Goal: Transaction & Acquisition: Purchase product/service

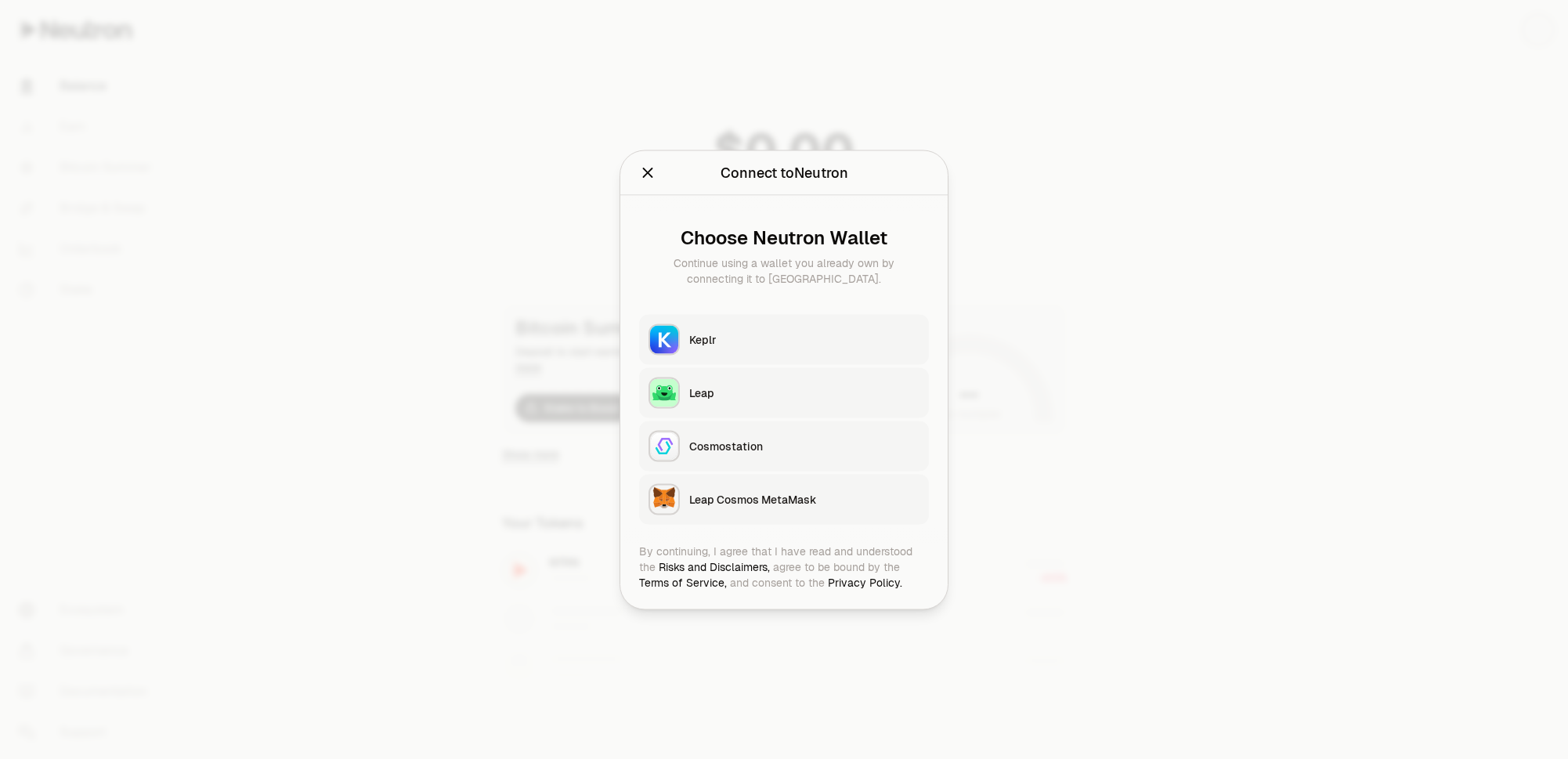
click at [706, 347] on button "Keplr" at bounding box center [783, 339] width 290 height 50
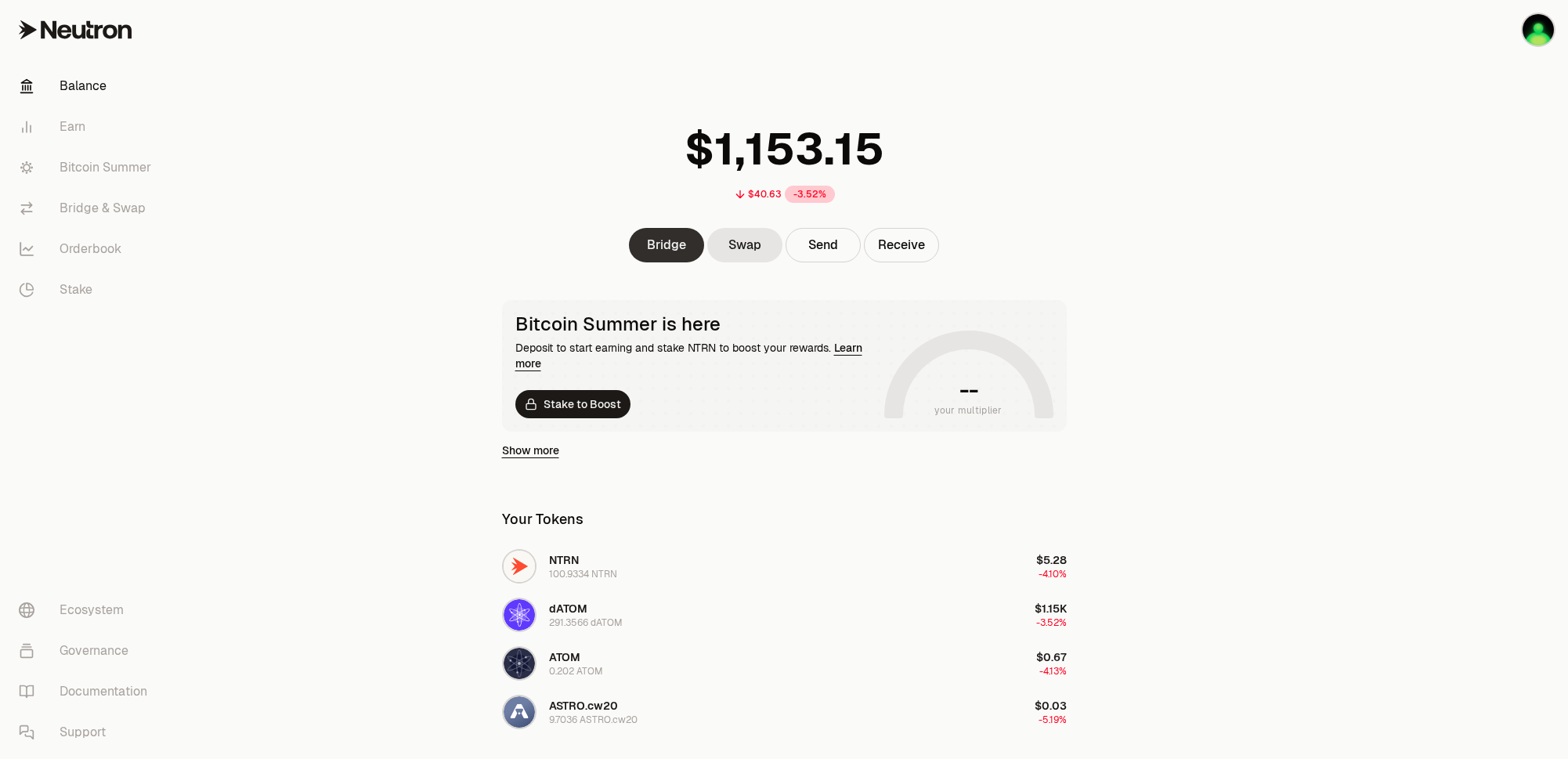
click at [666, 250] on link "Bridge" at bounding box center [665, 245] width 75 height 35
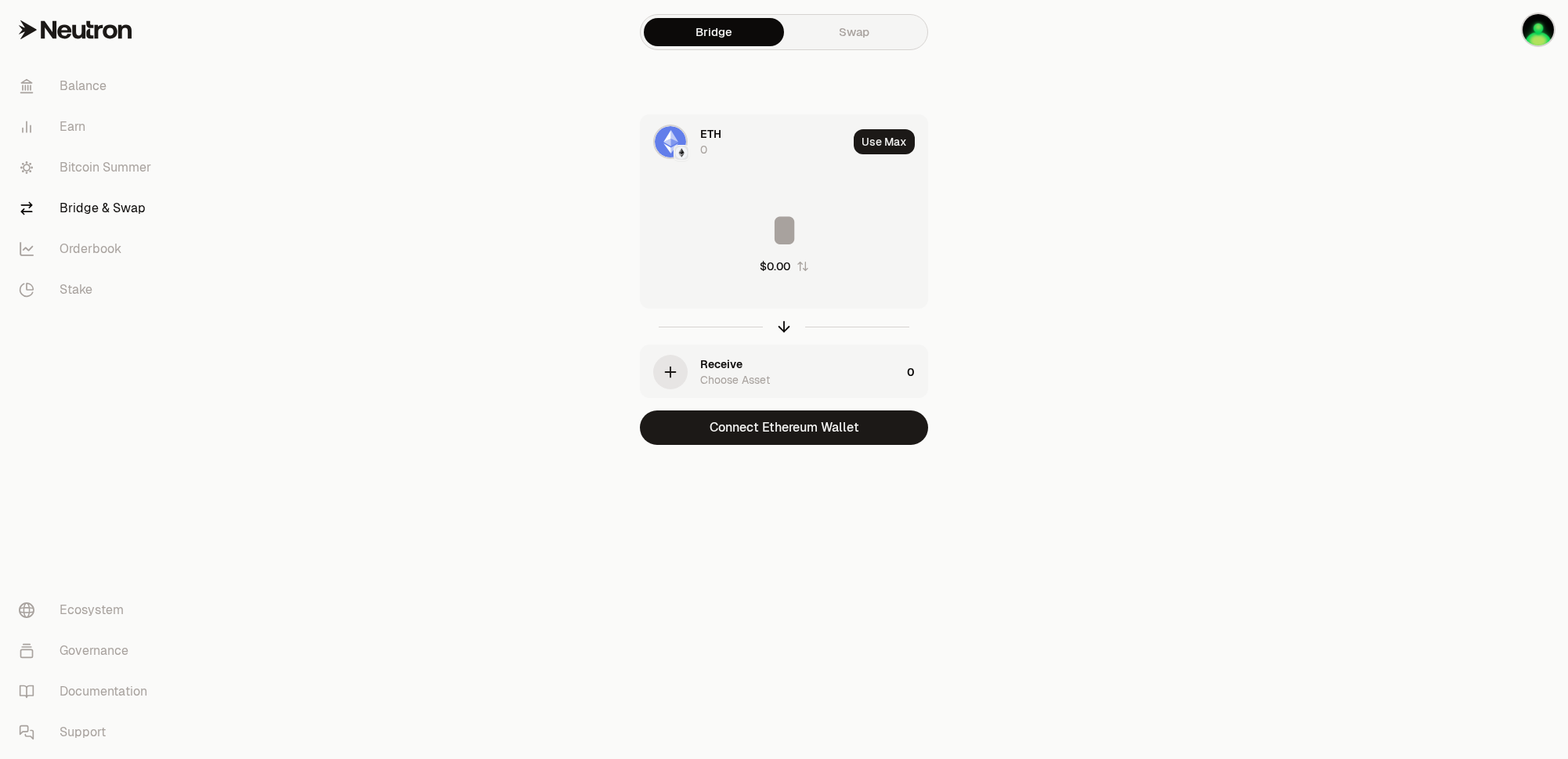
click at [676, 137] on img at bounding box center [669, 141] width 31 height 31
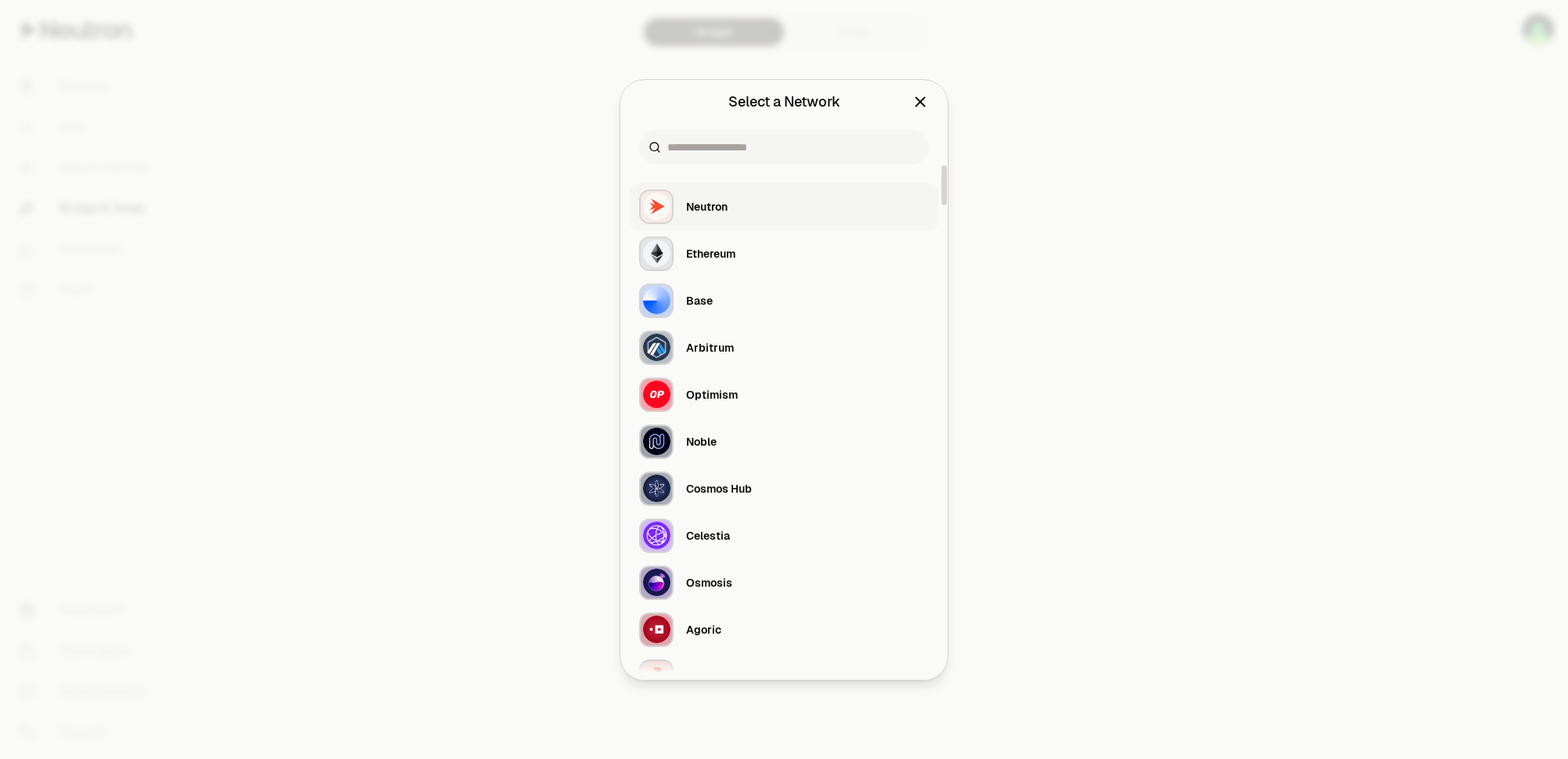
click at [716, 211] on div "Neutron" at bounding box center [707, 207] width 42 height 16
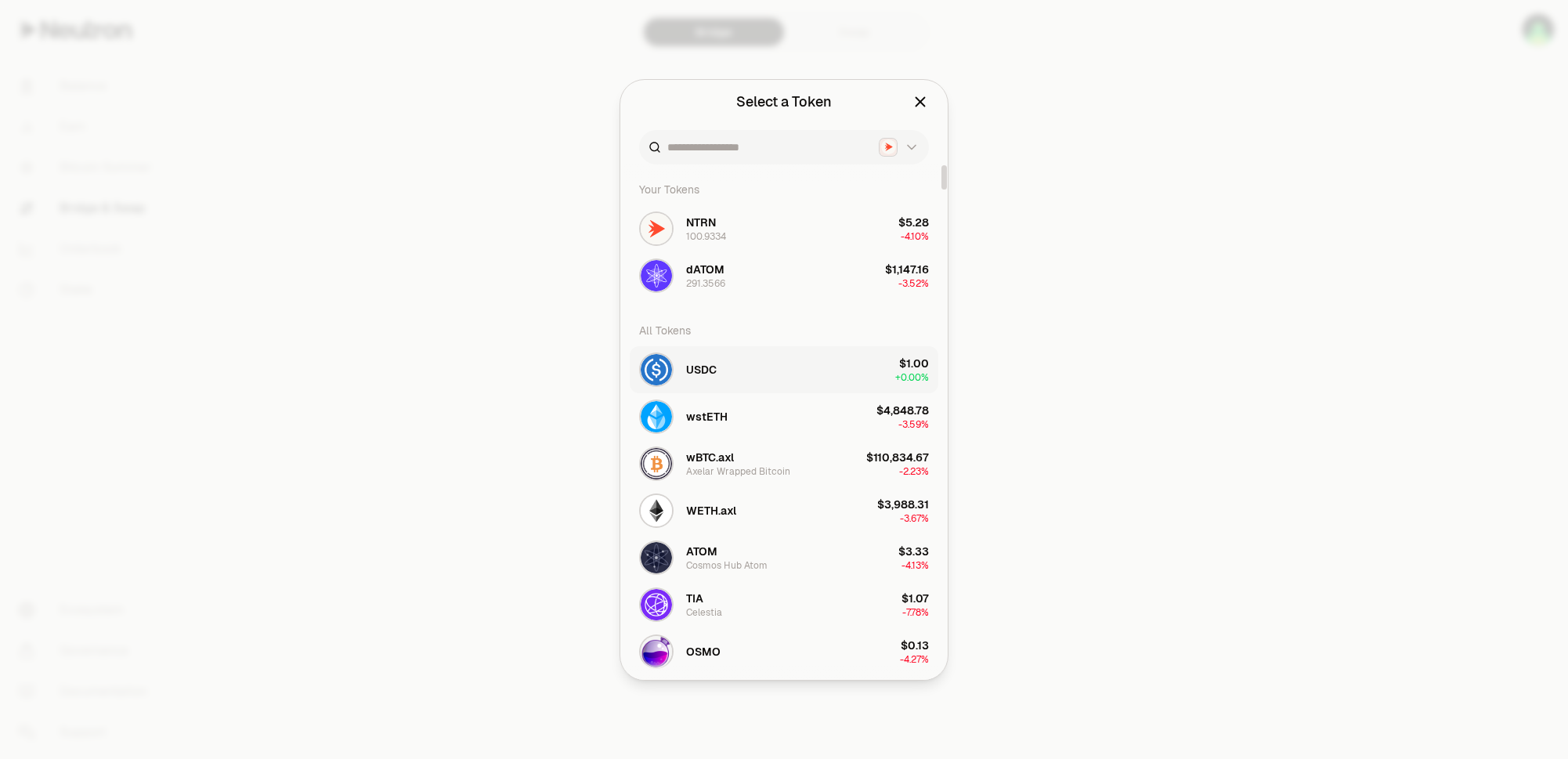
click at [710, 378] on div "USDC" at bounding box center [677, 370] width 78 height 35
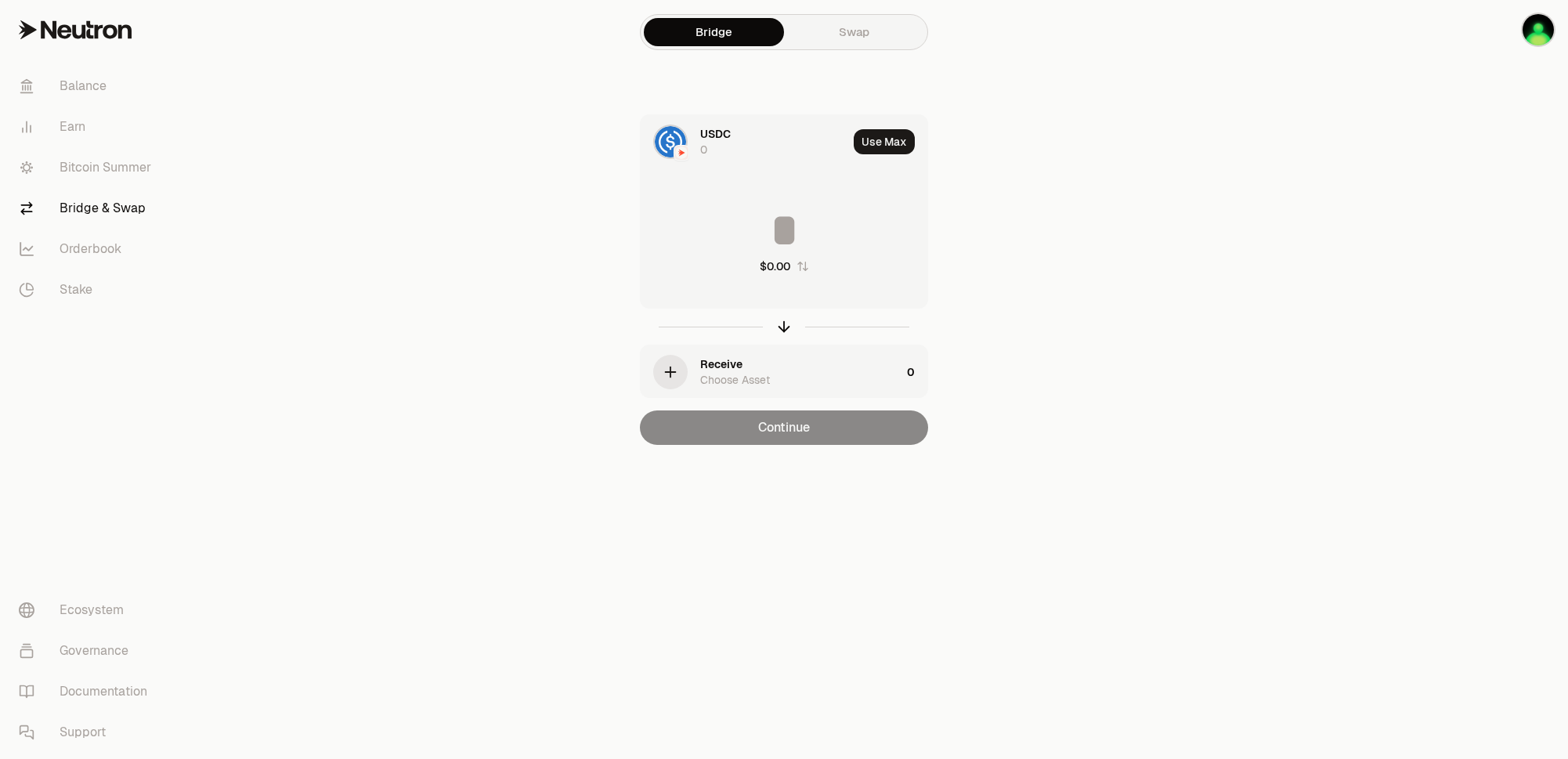
click at [673, 140] on img at bounding box center [669, 141] width 31 height 31
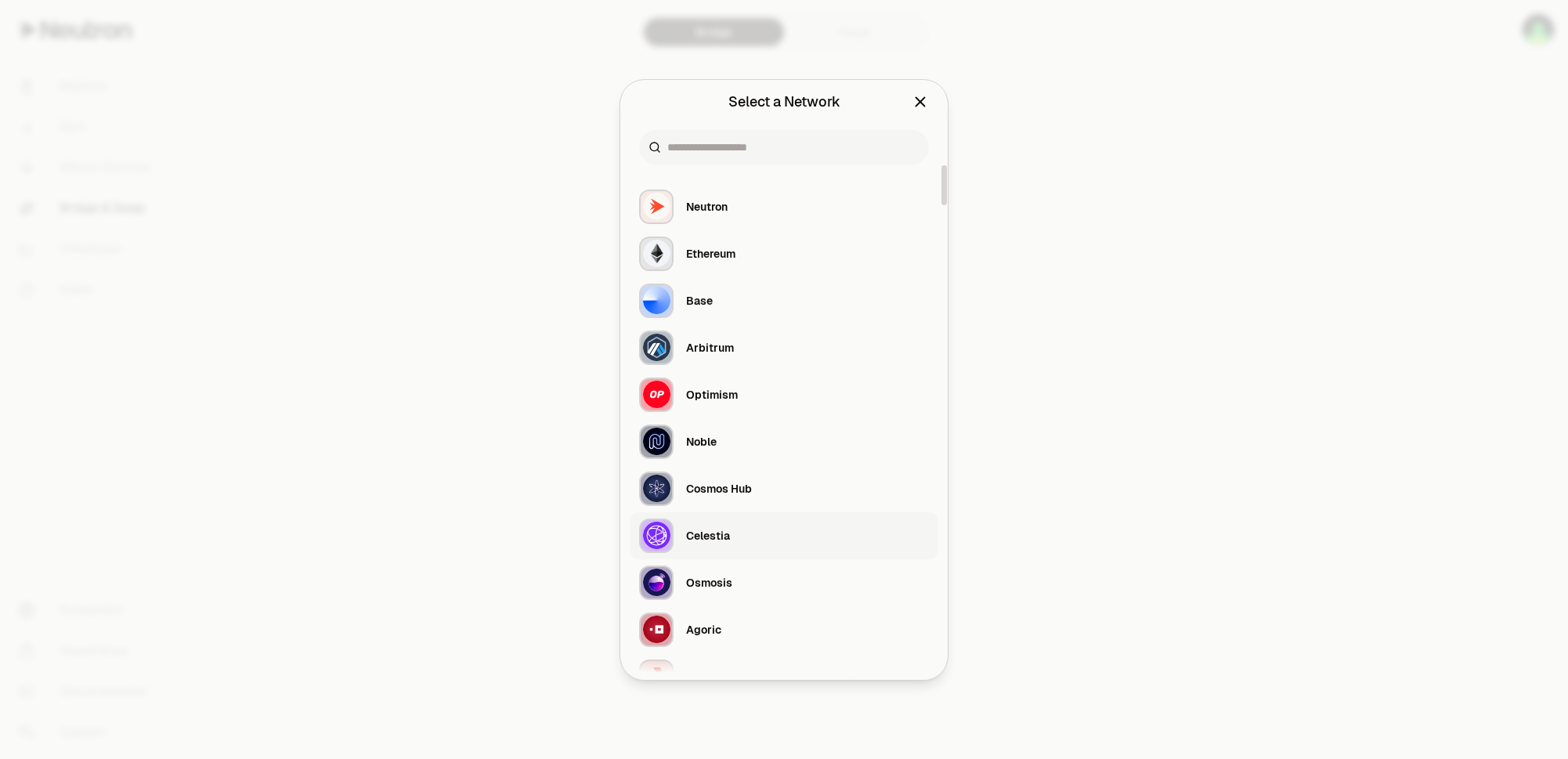
scroll to position [8, 0]
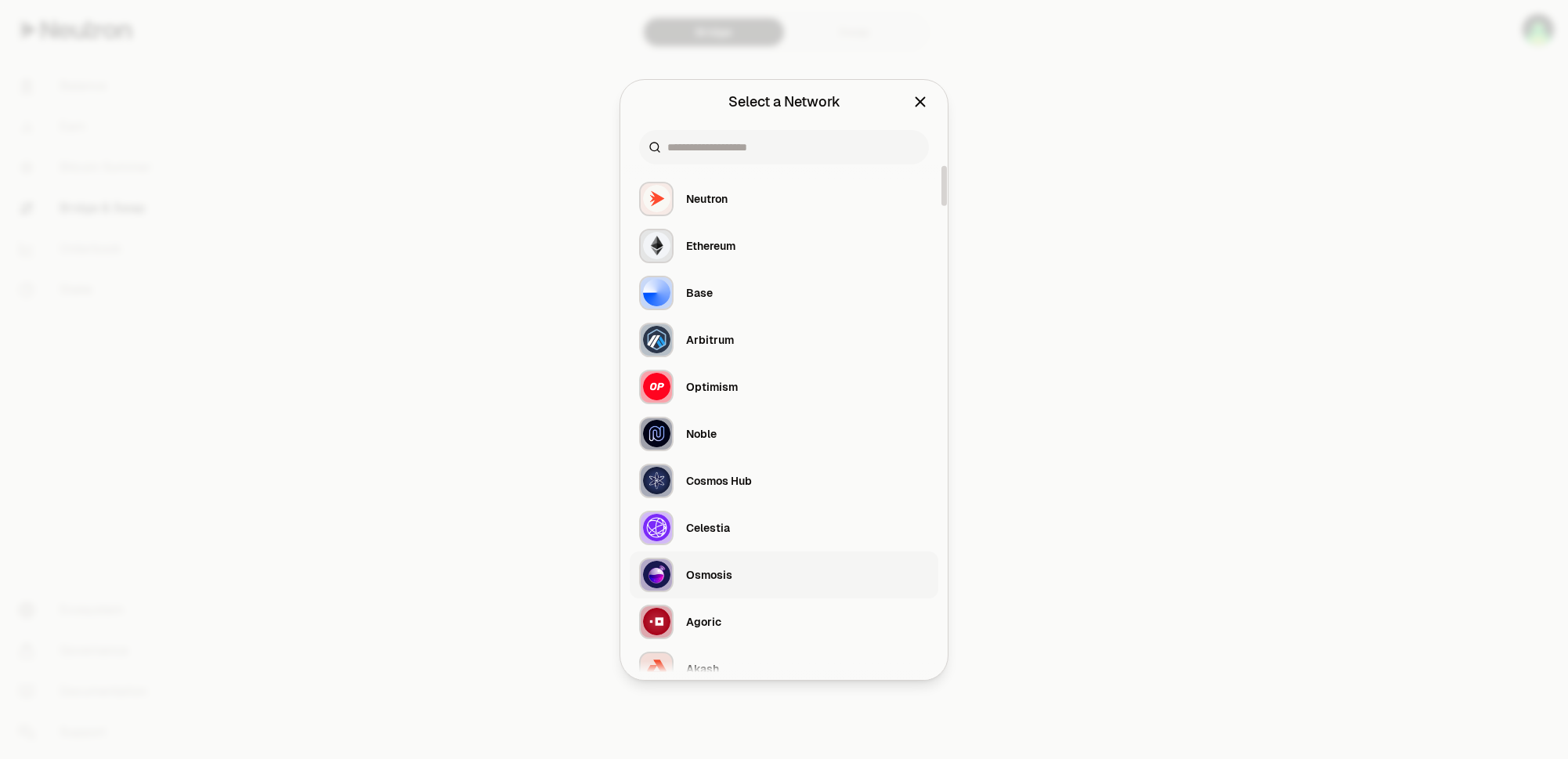
click at [706, 567] on div "Osmosis" at bounding box center [709, 575] width 46 height 16
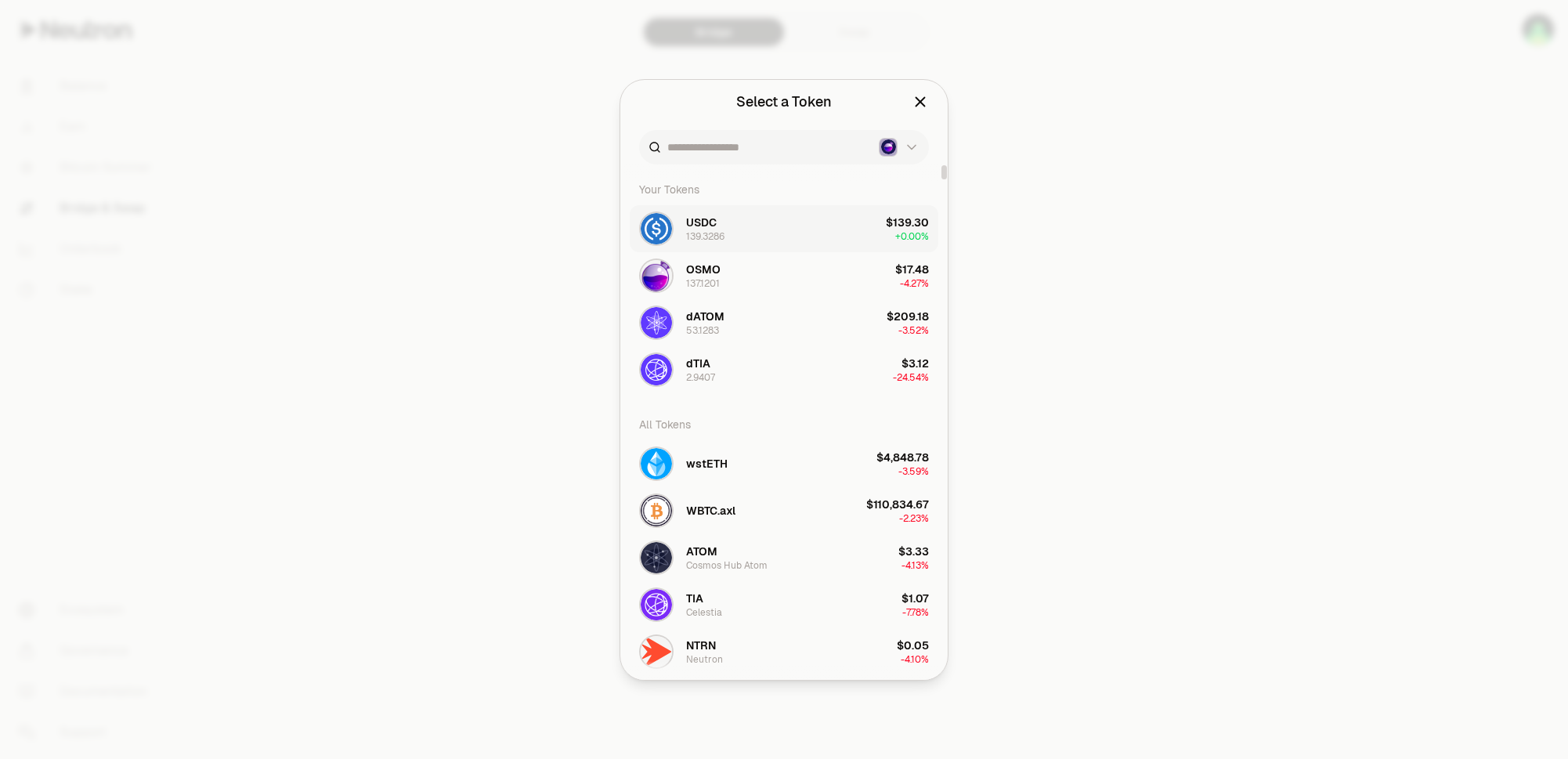
click at [760, 221] on button "USDC 139.3286 $139.30 + 0.00%" at bounding box center [784, 228] width 309 height 47
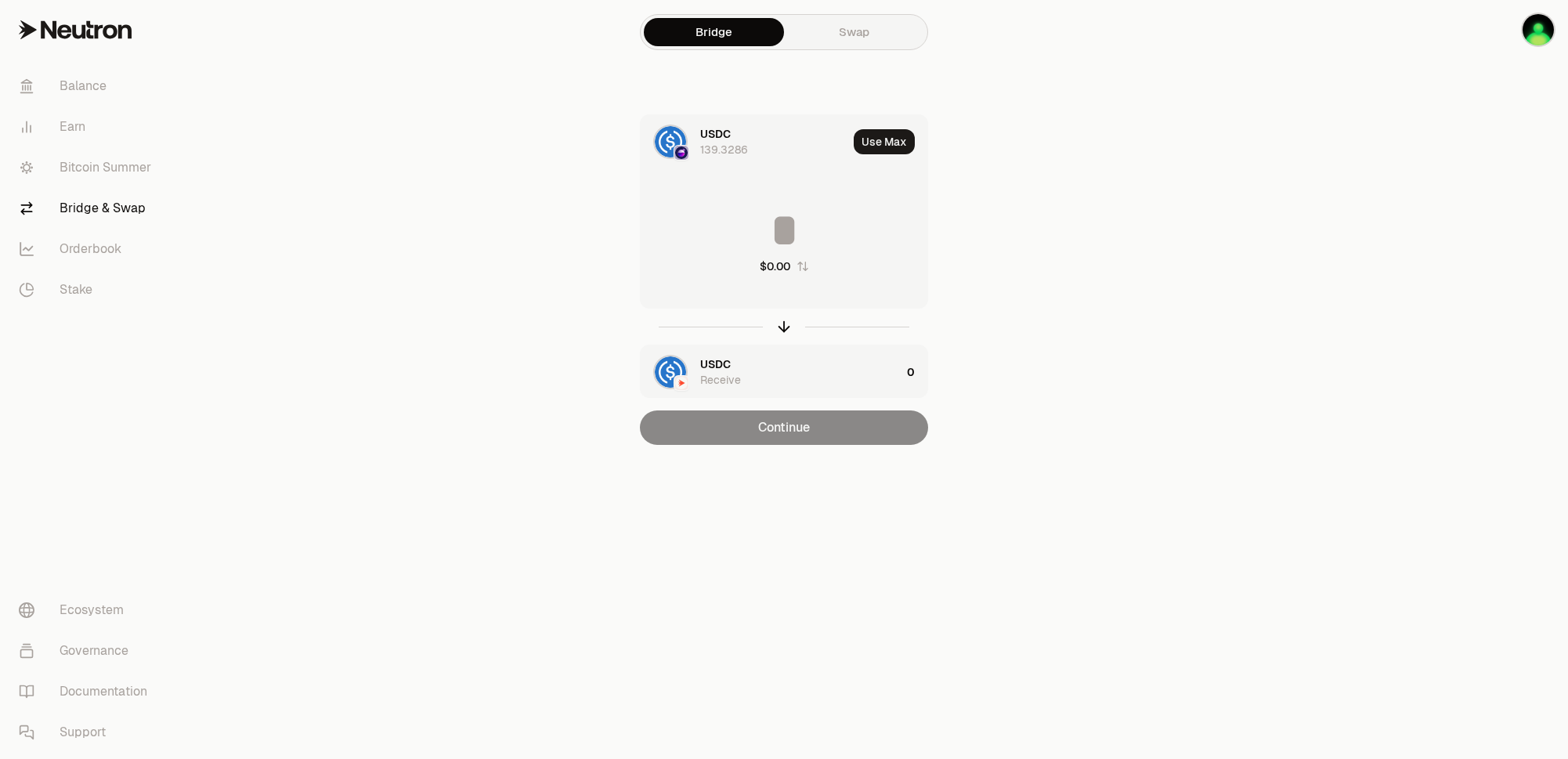
click at [694, 372] on div "USDC Receive" at bounding box center [770, 372] width 260 height 53
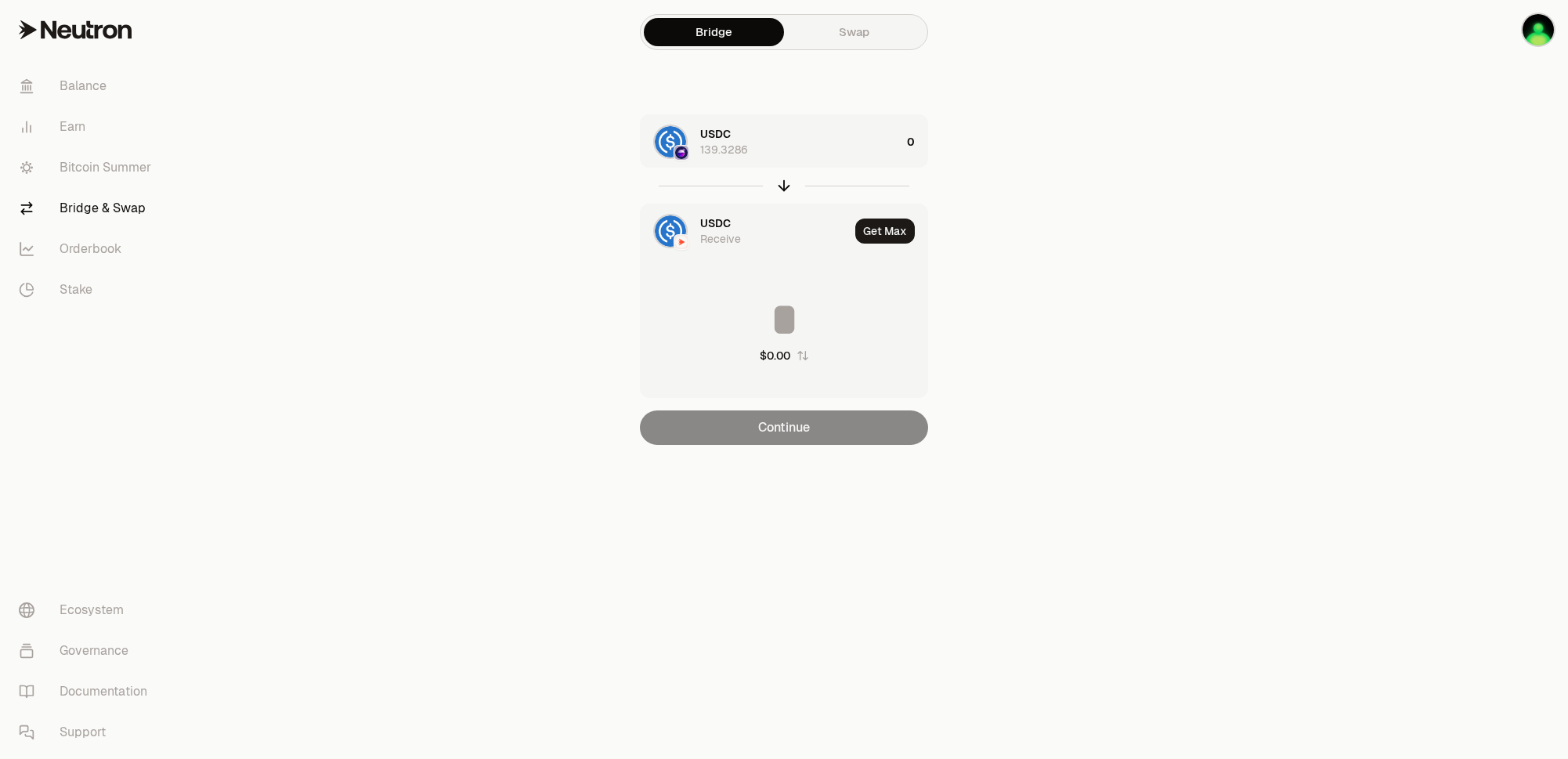
click at [675, 240] on img at bounding box center [681, 242] width 13 height 13
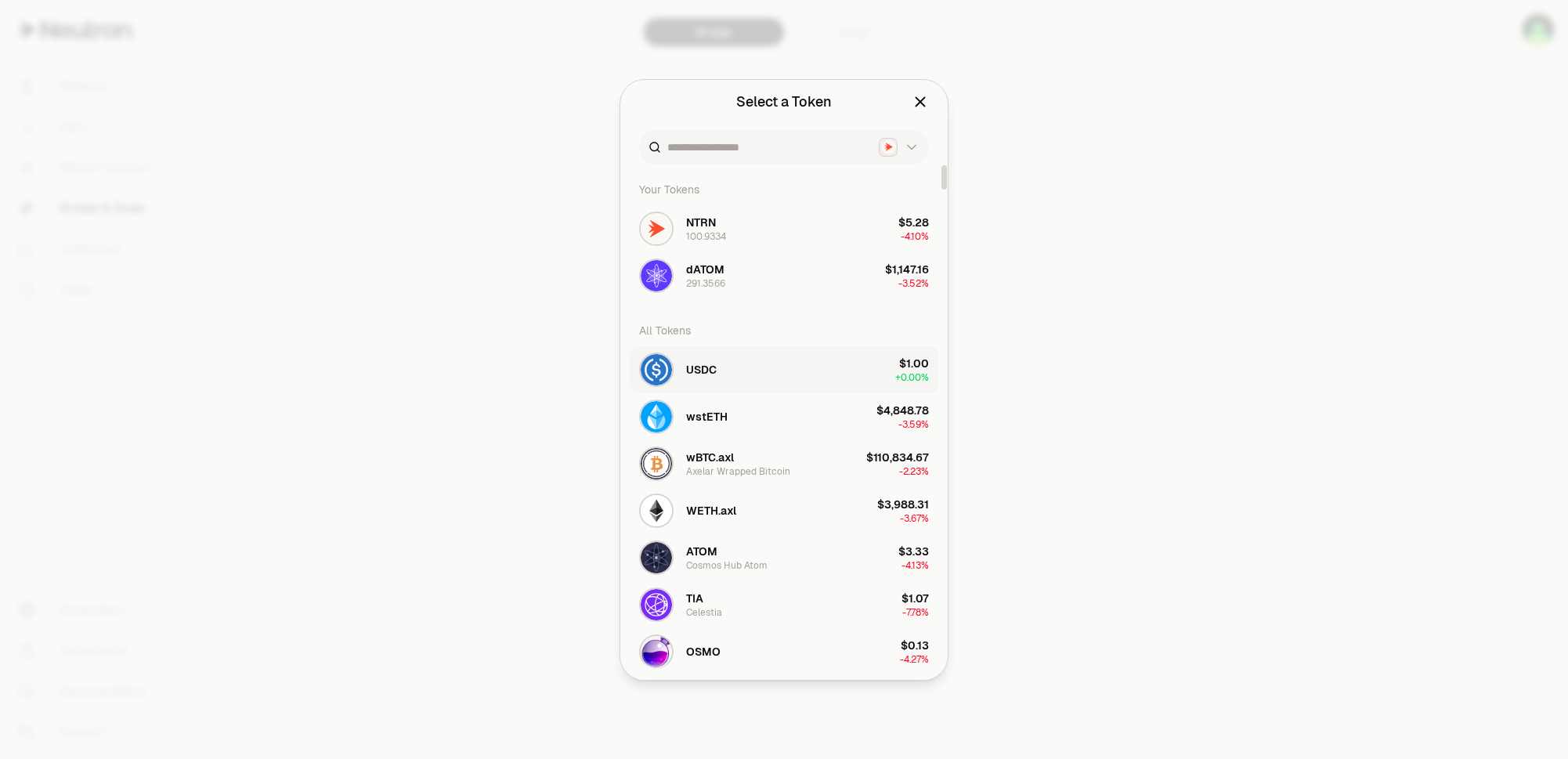
click at [721, 380] on button "USDC $1.00 + 0.00%" at bounding box center [784, 369] width 309 height 47
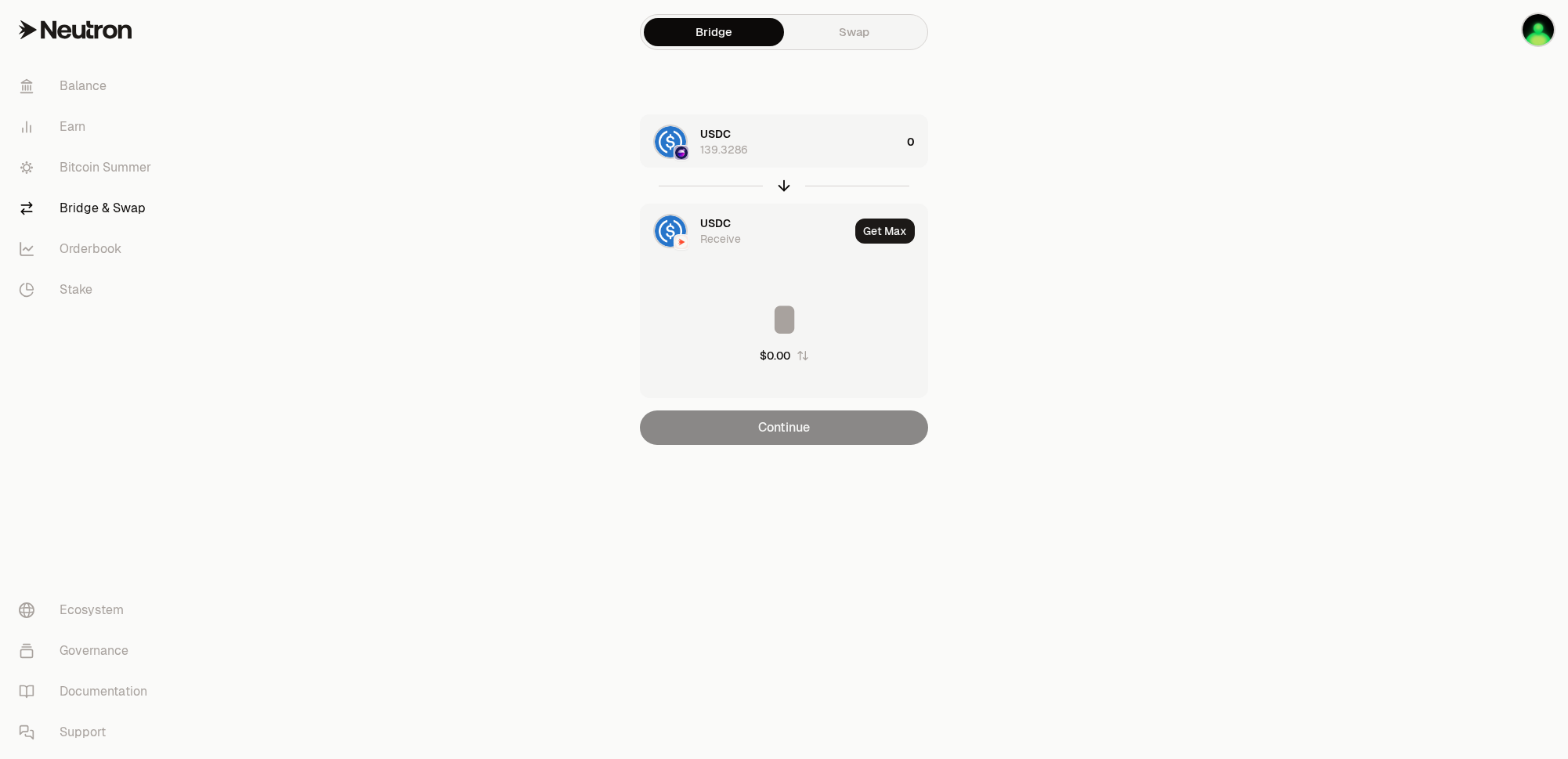
click at [689, 243] on div "USDC Receive" at bounding box center [744, 230] width 208 height 53
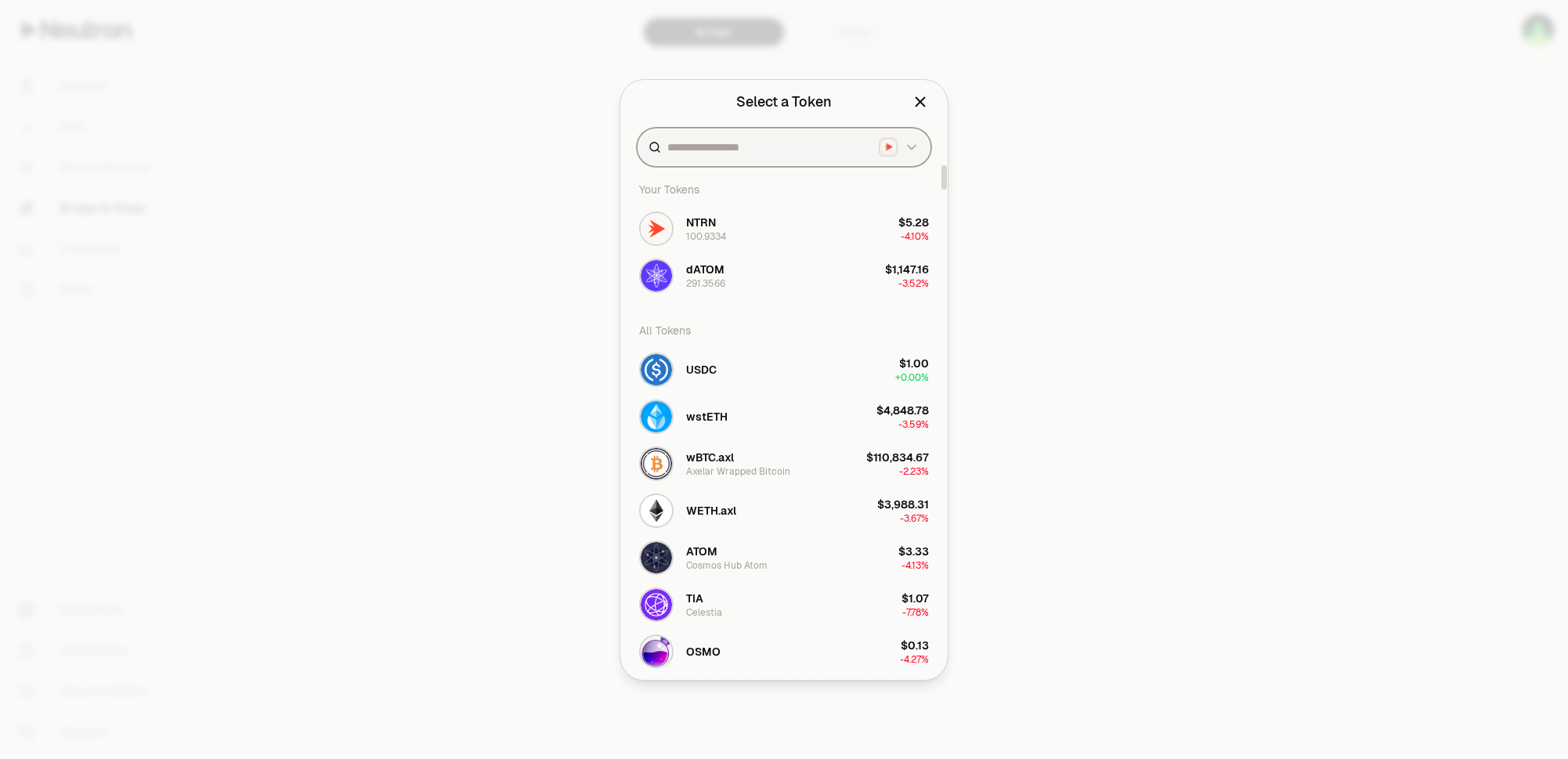
click at [905, 144] on icon "button" at bounding box center [912, 147] width 16 height 16
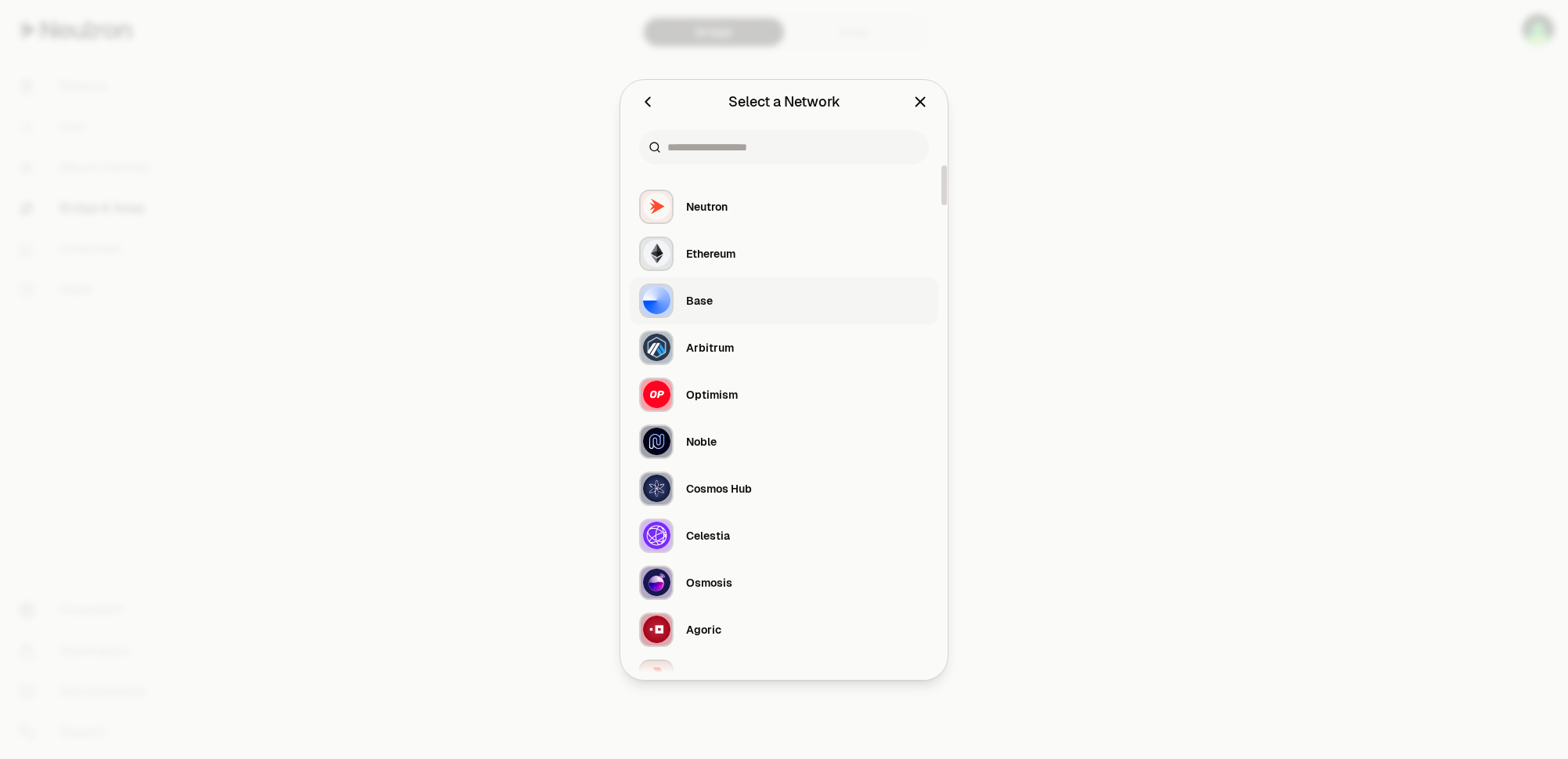
click at [701, 306] on div "Base" at bounding box center [699, 301] width 27 height 16
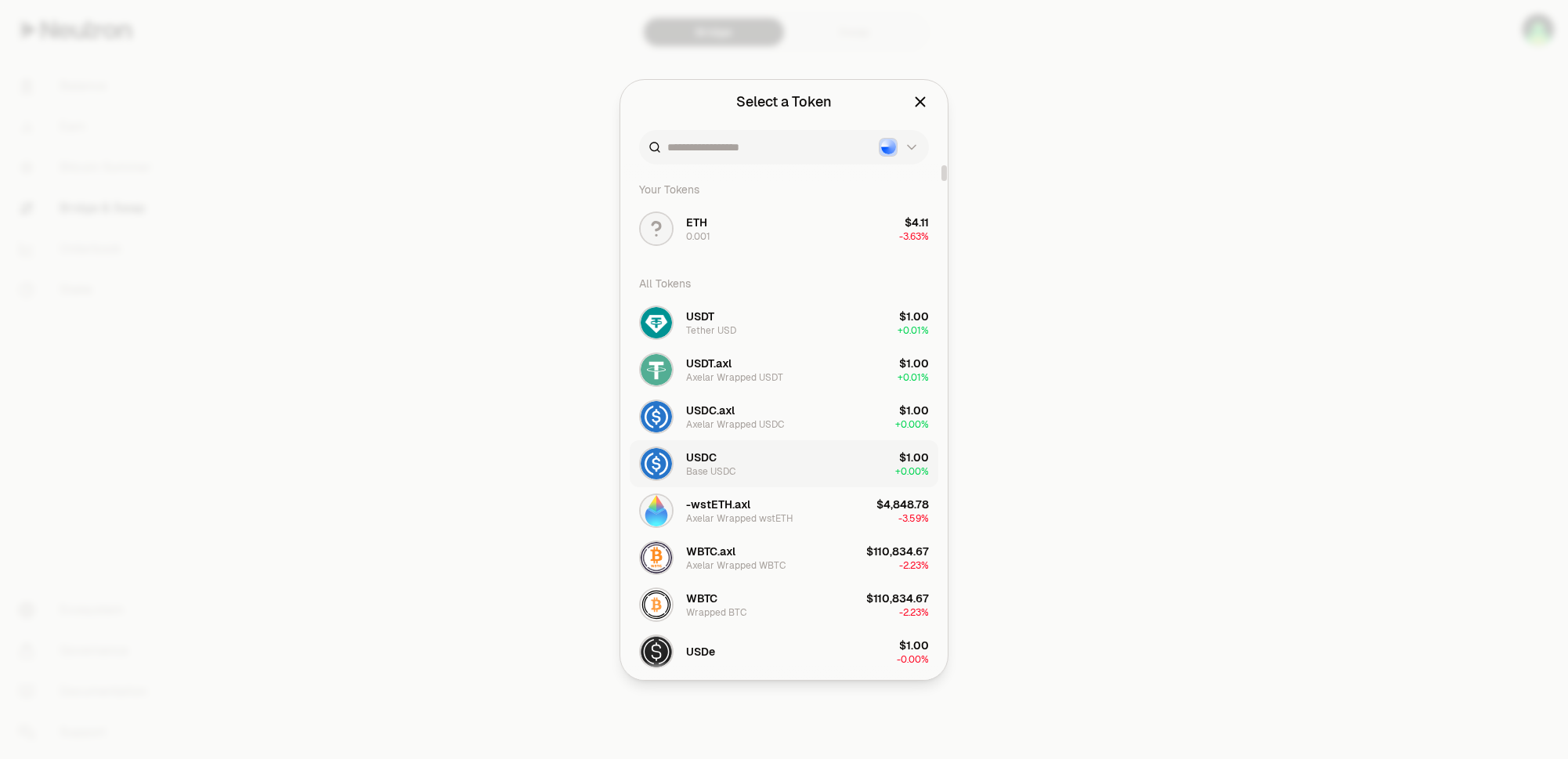
click at [744, 463] on button "USDC Base USDC $1.00 + 0.00%" at bounding box center [784, 463] width 309 height 47
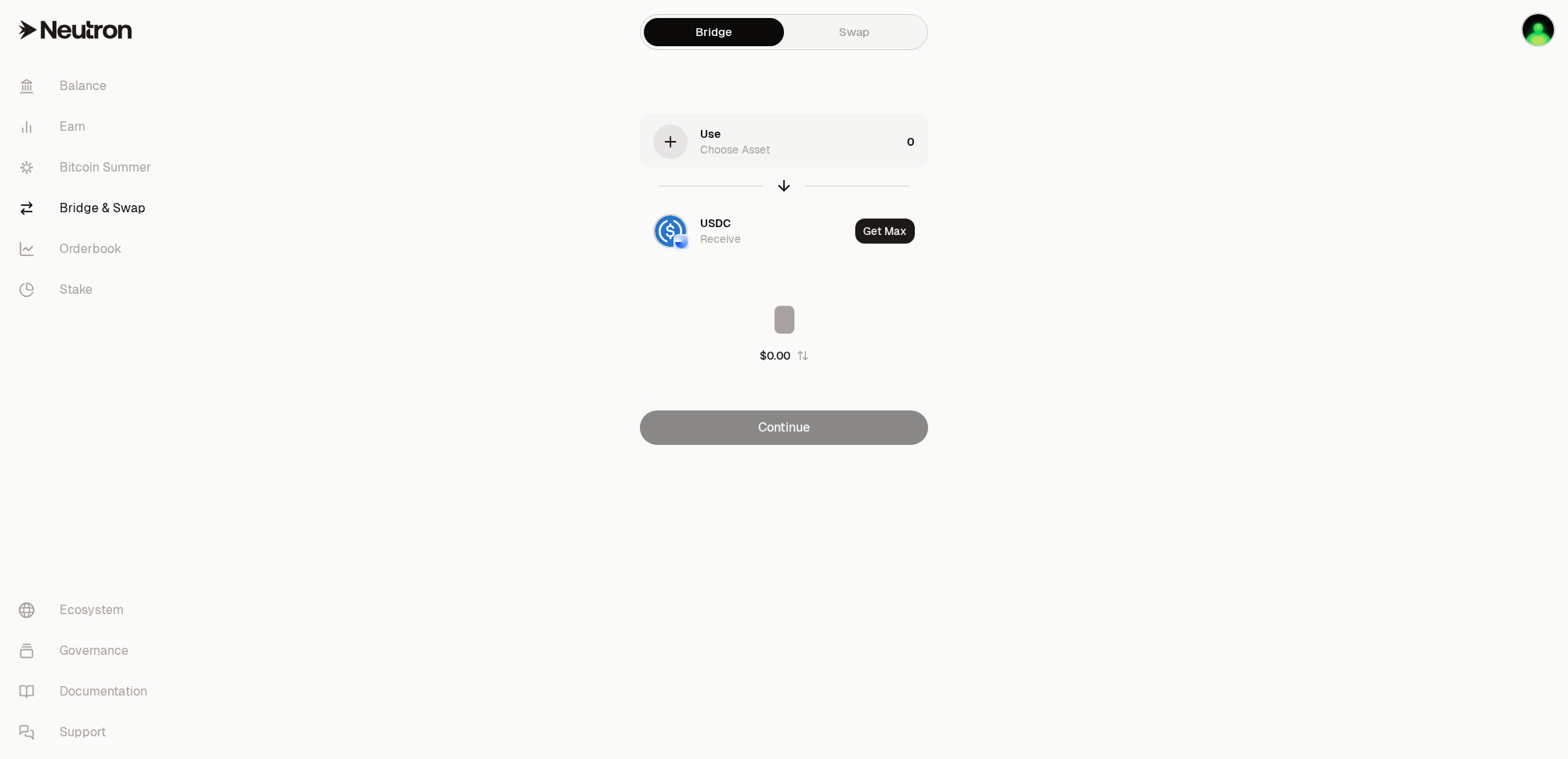
click at [677, 141] on icon "button" at bounding box center [669, 141] width 17 height 17
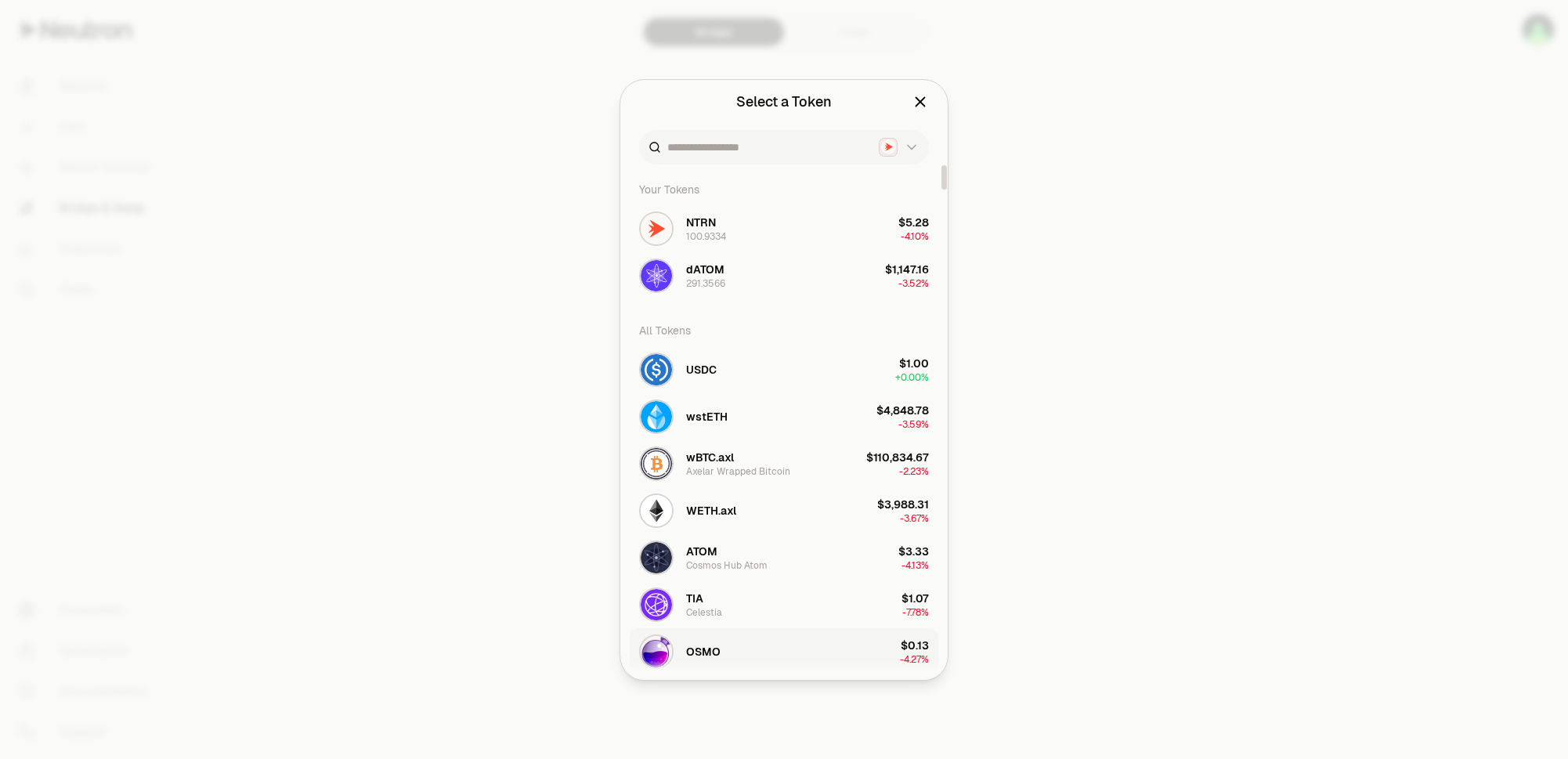
click at [690, 650] on span "OSMO" at bounding box center [703, 651] width 35 height 16
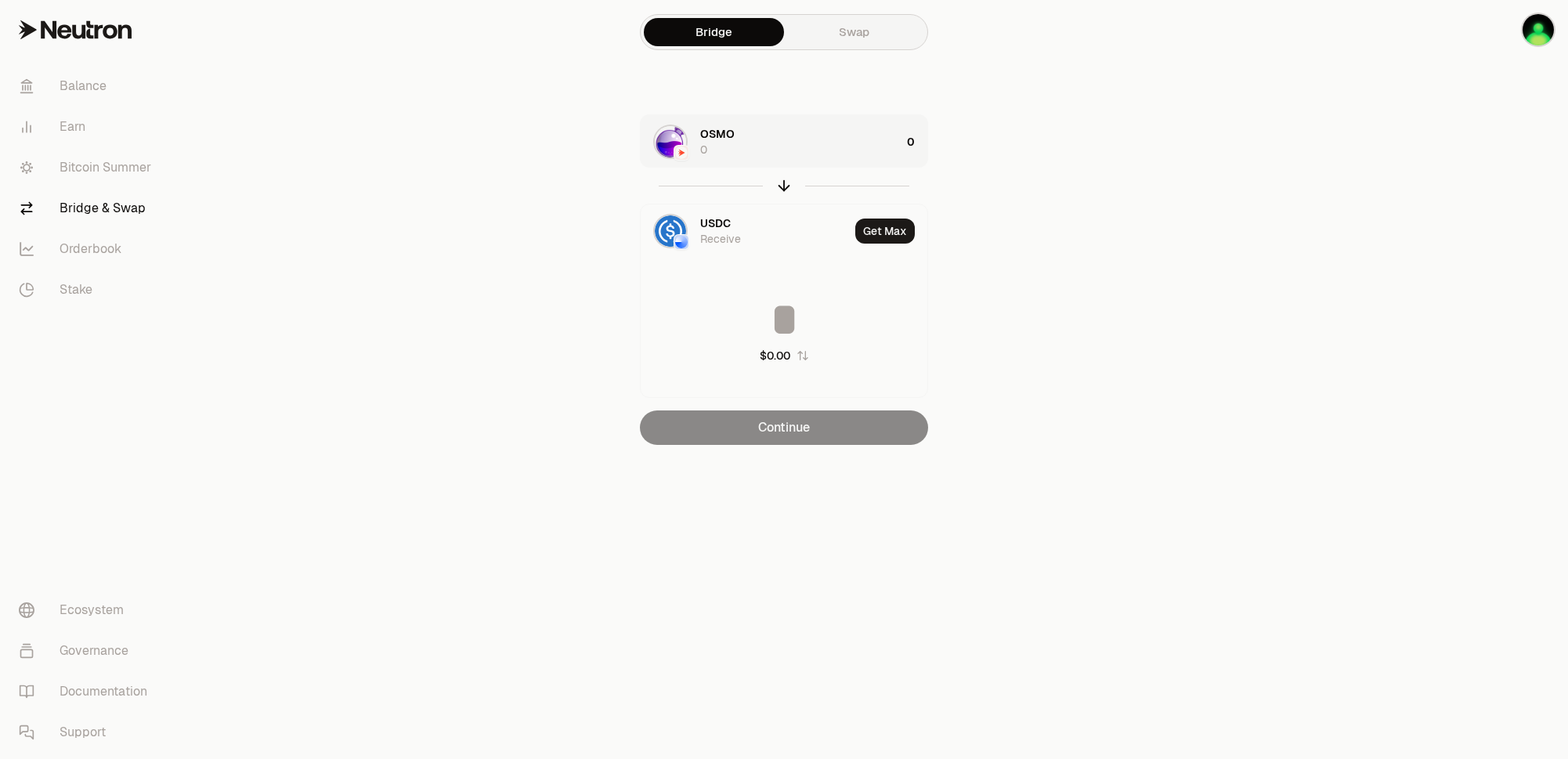
click at [679, 149] on img "button" at bounding box center [681, 152] width 13 height 13
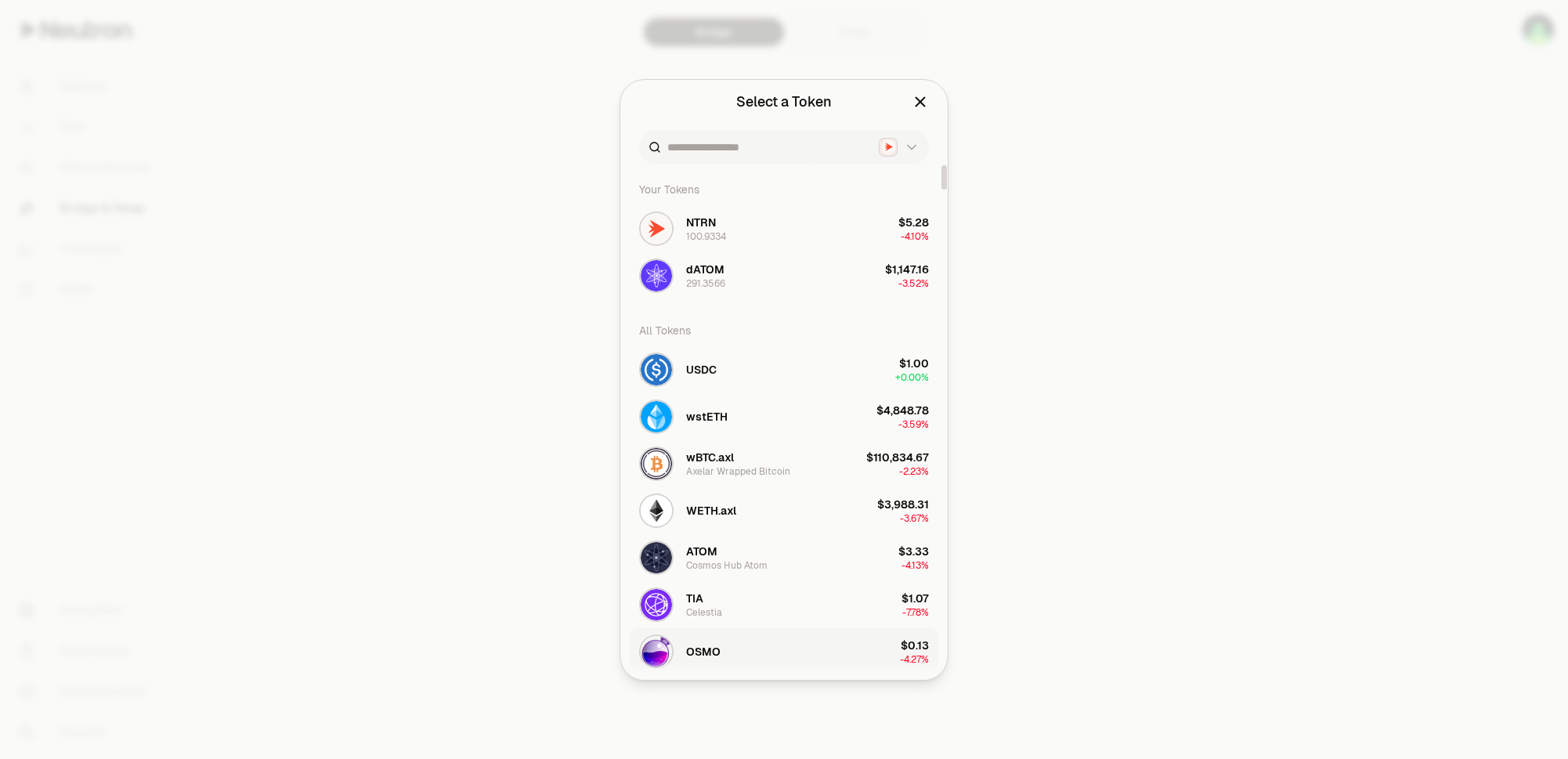
click at [704, 653] on span "OSMO" at bounding box center [703, 651] width 35 height 16
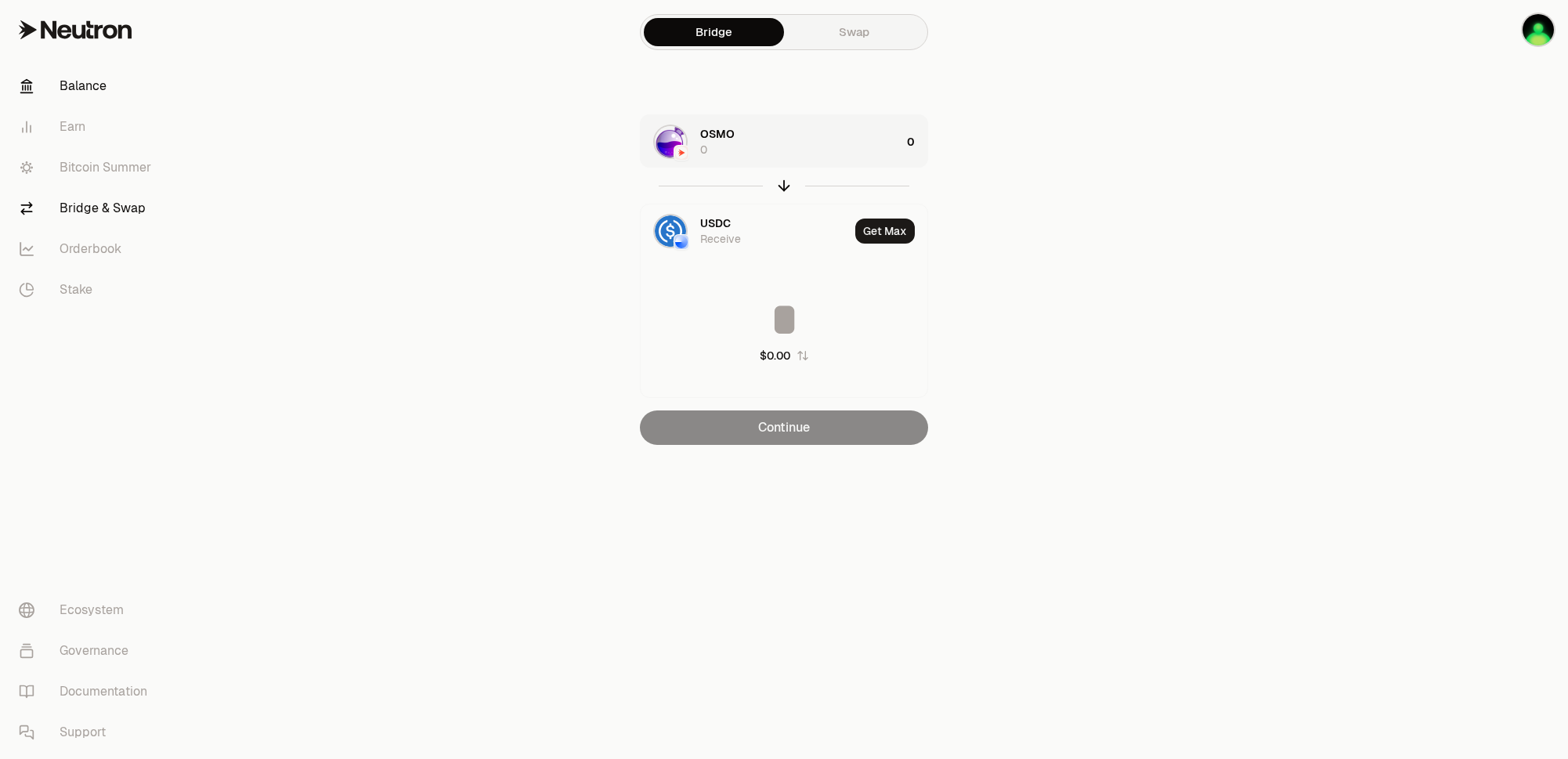
click at [62, 85] on link "Balance" at bounding box center [88, 86] width 163 height 41
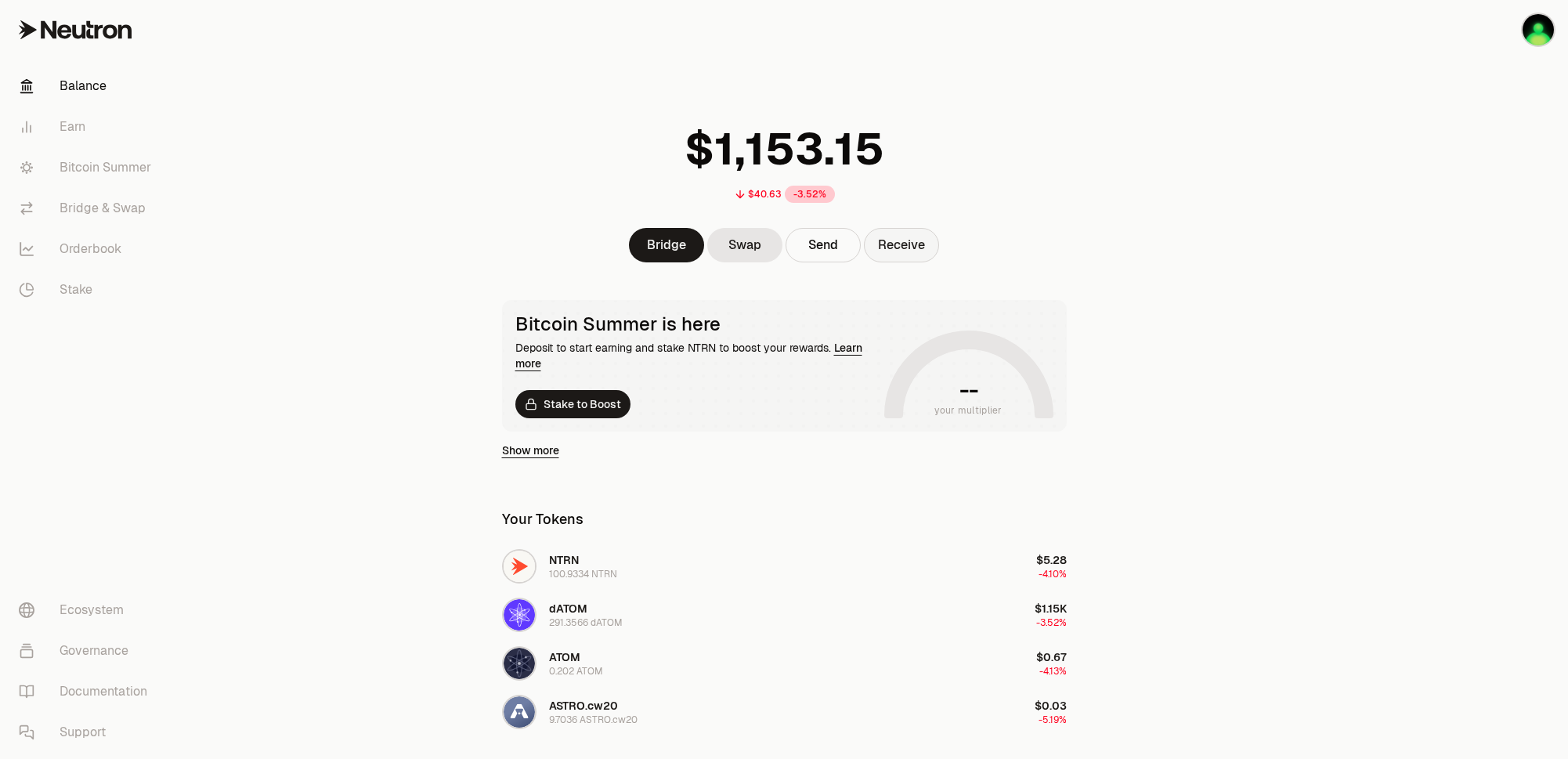
click at [897, 249] on button "Receive" at bounding box center [901, 245] width 75 height 35
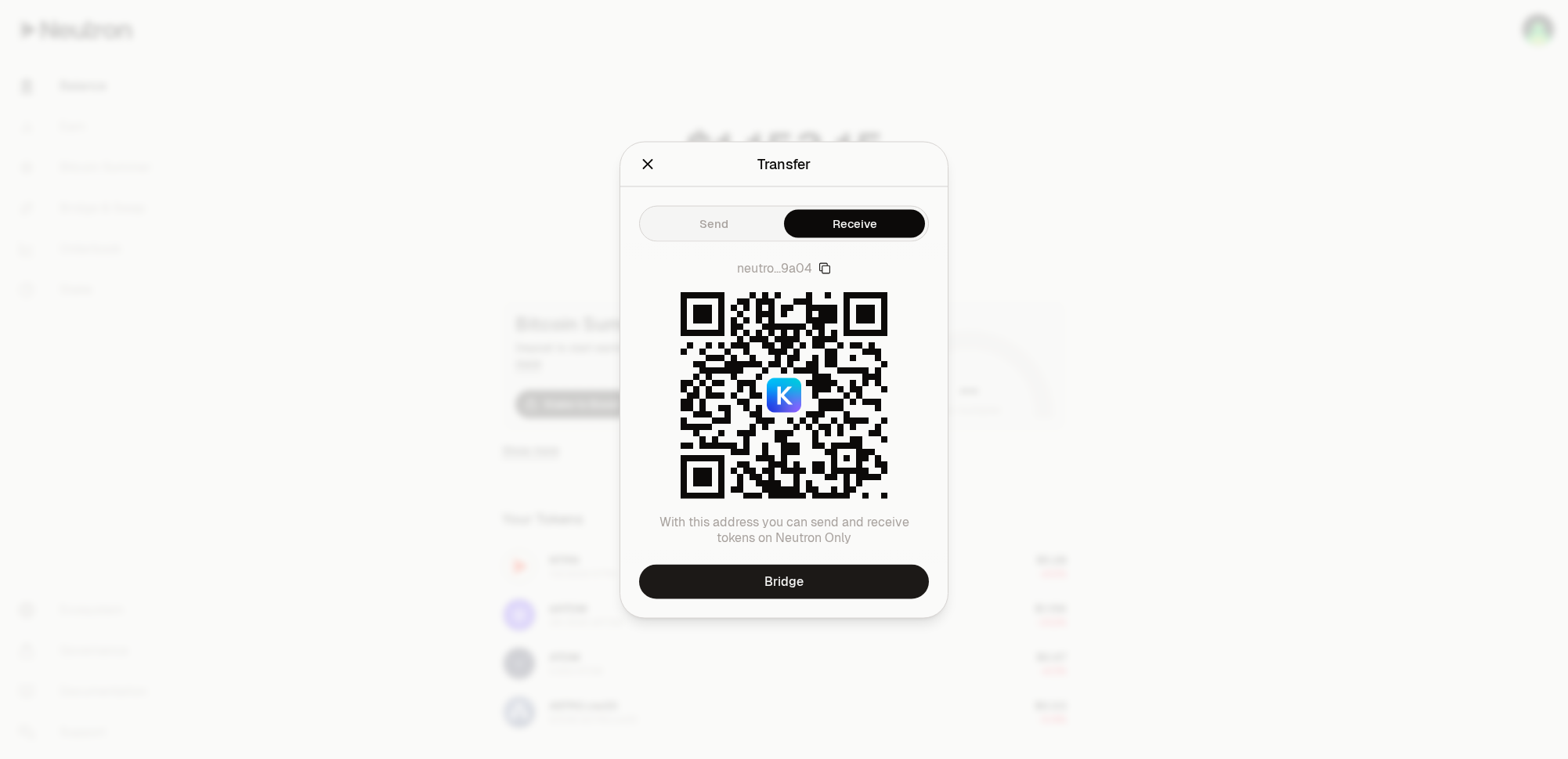
click at [647, 158] on icon "Close" at bounding box center [647, 163] width 17 height 17
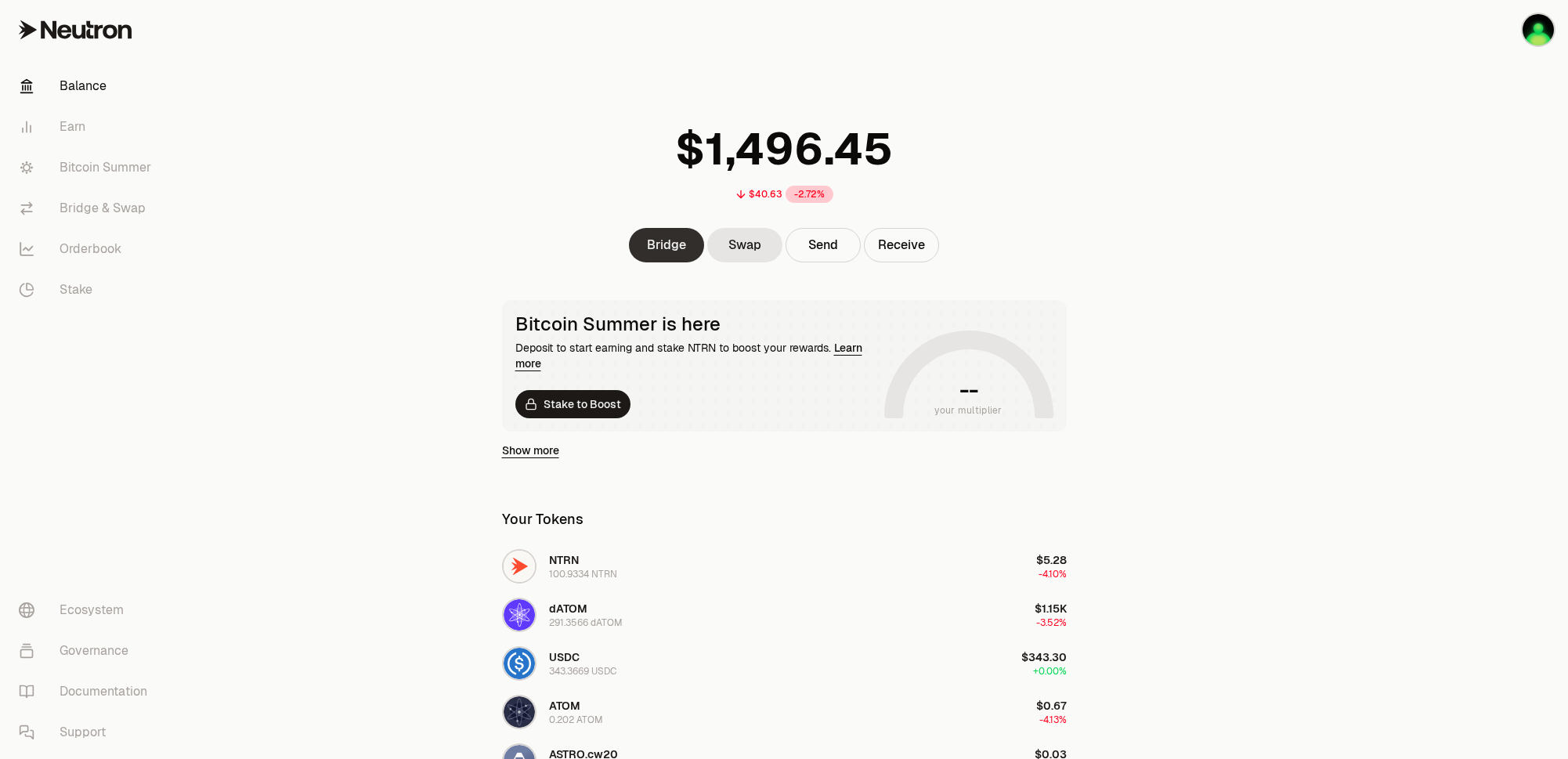
click at [661, 249] on link "Bridge" at bounding box center [665, 245] width 75 height 35
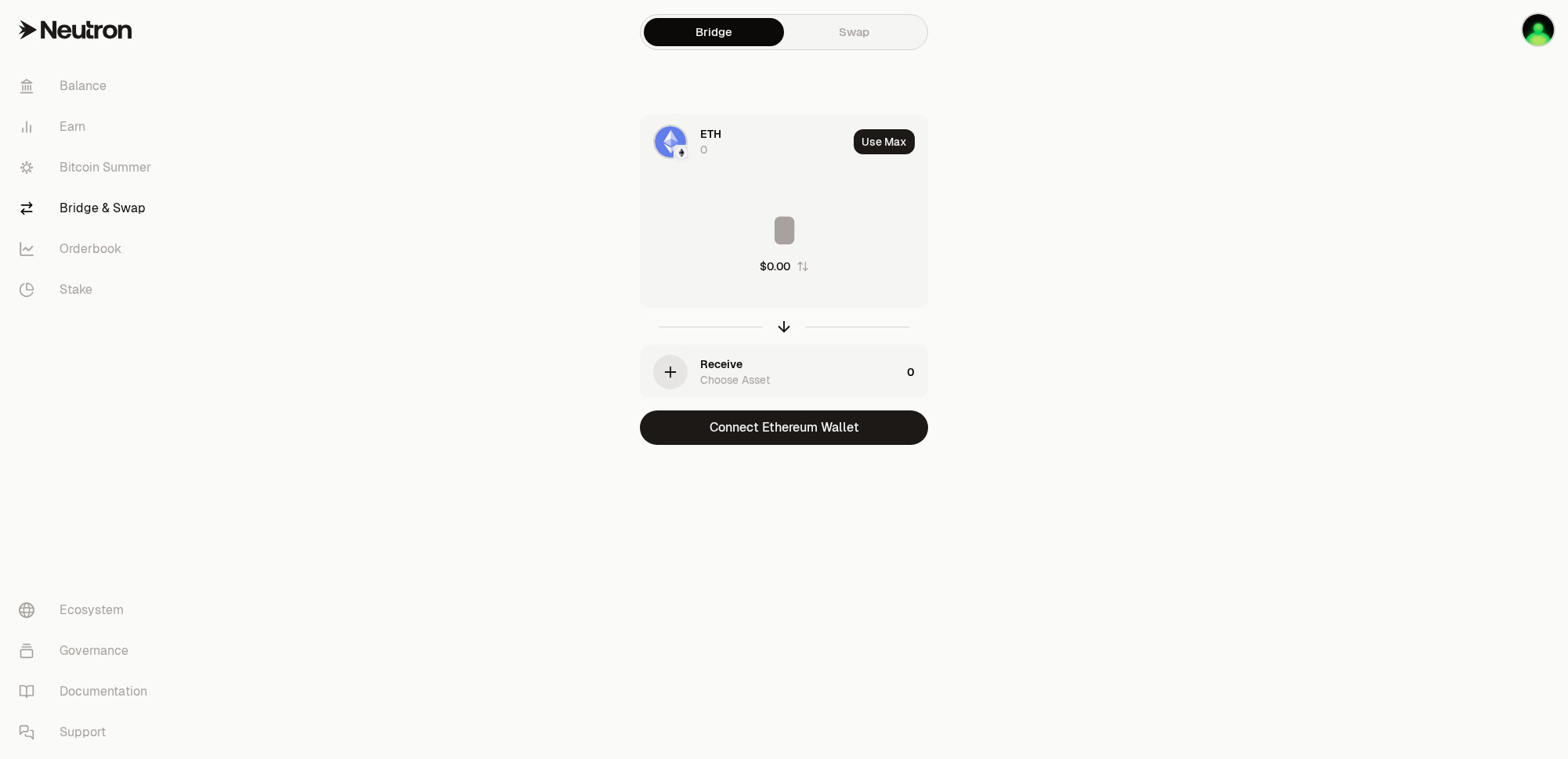
click at [676, 141] on img at bounding box center [669, 141] width 31 height 31
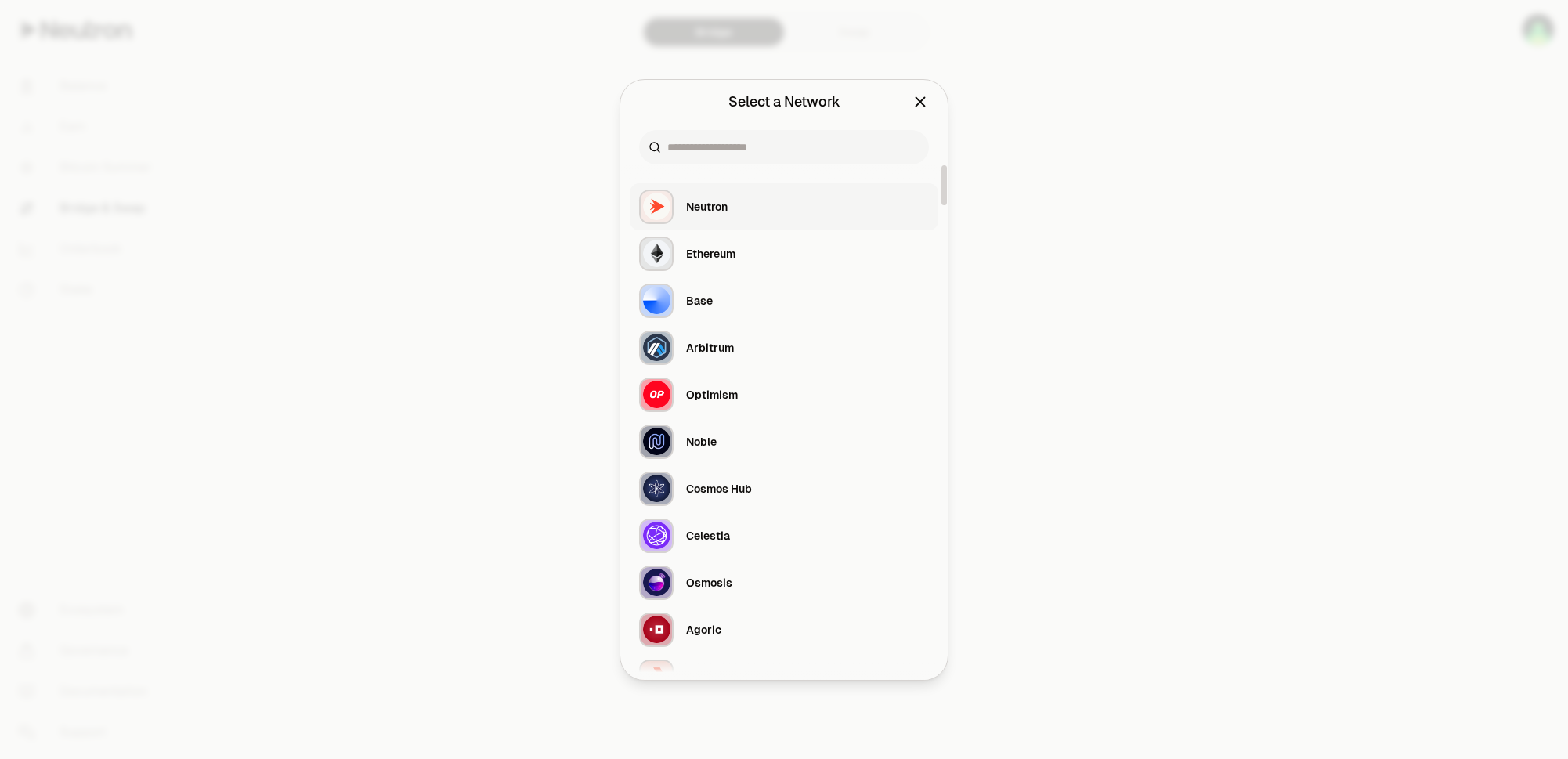
click at [707, 211] on div "Neutron" at bounding box center [707, 207] width 42 height 16
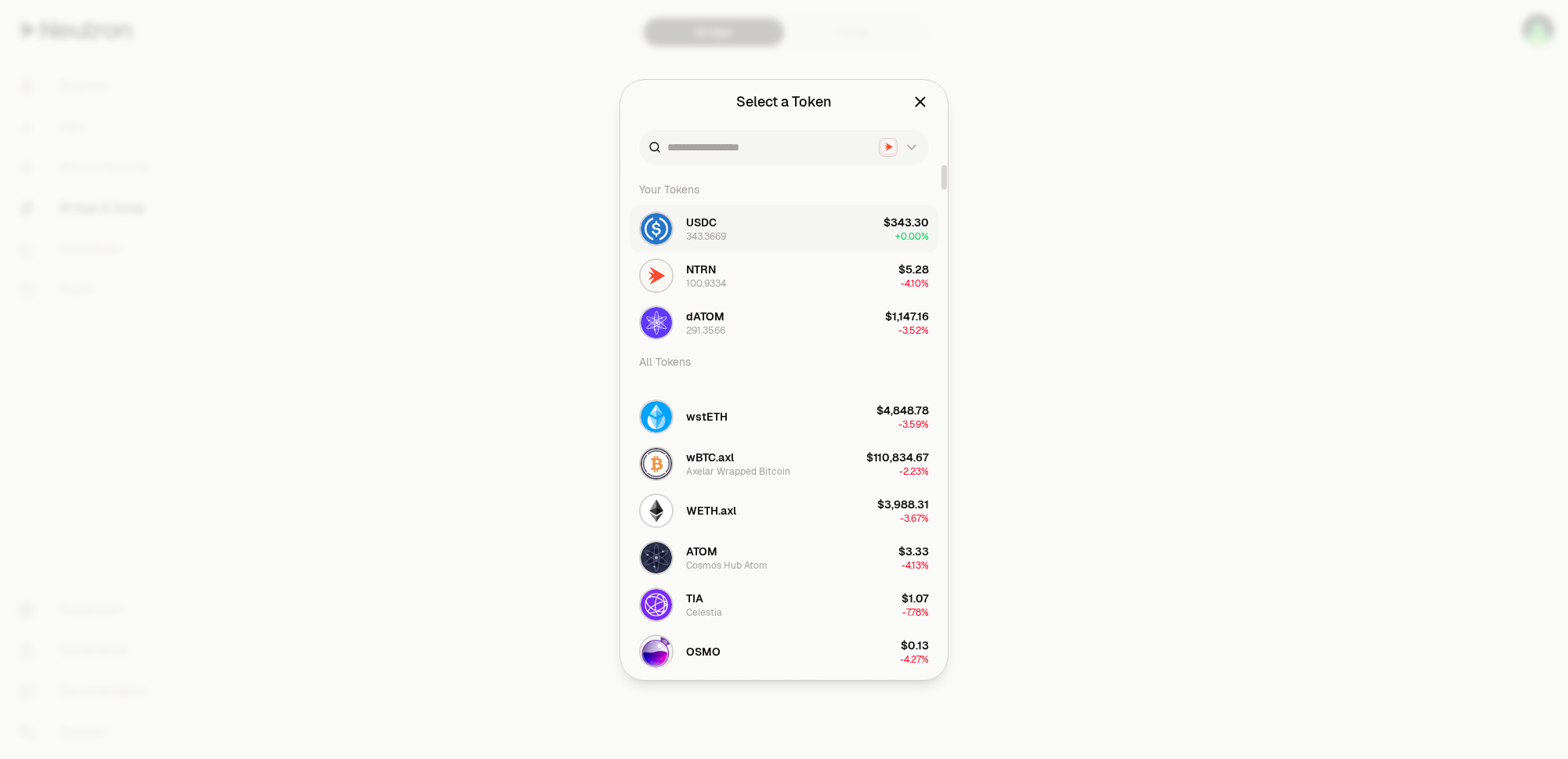
click at [714, 230] on div "343.3669" at bounding box center [706, 236] width 40 height 13
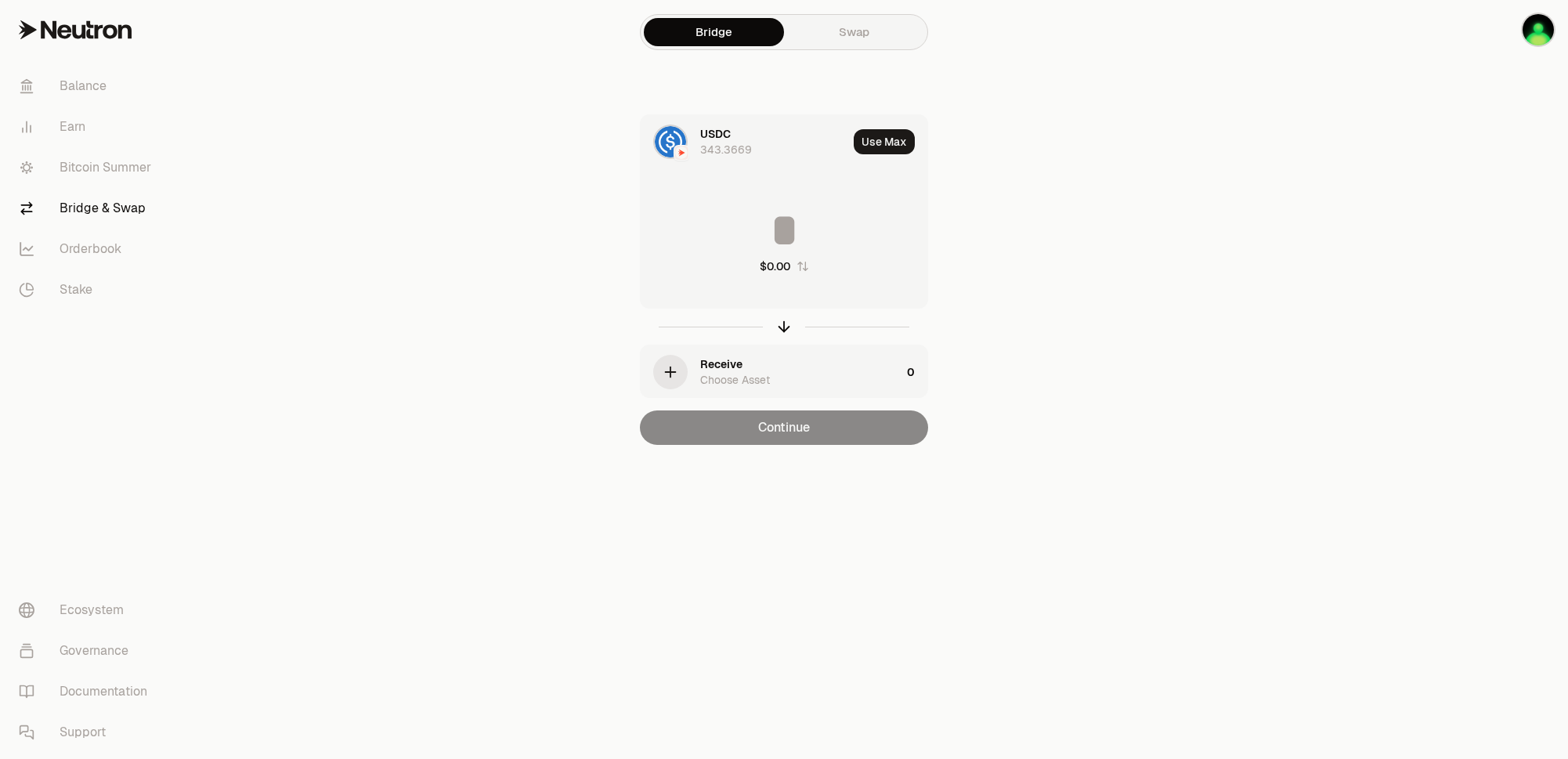
click at [672, 376] on icon "button" at bounding box center [669, 372] width 17 height 17
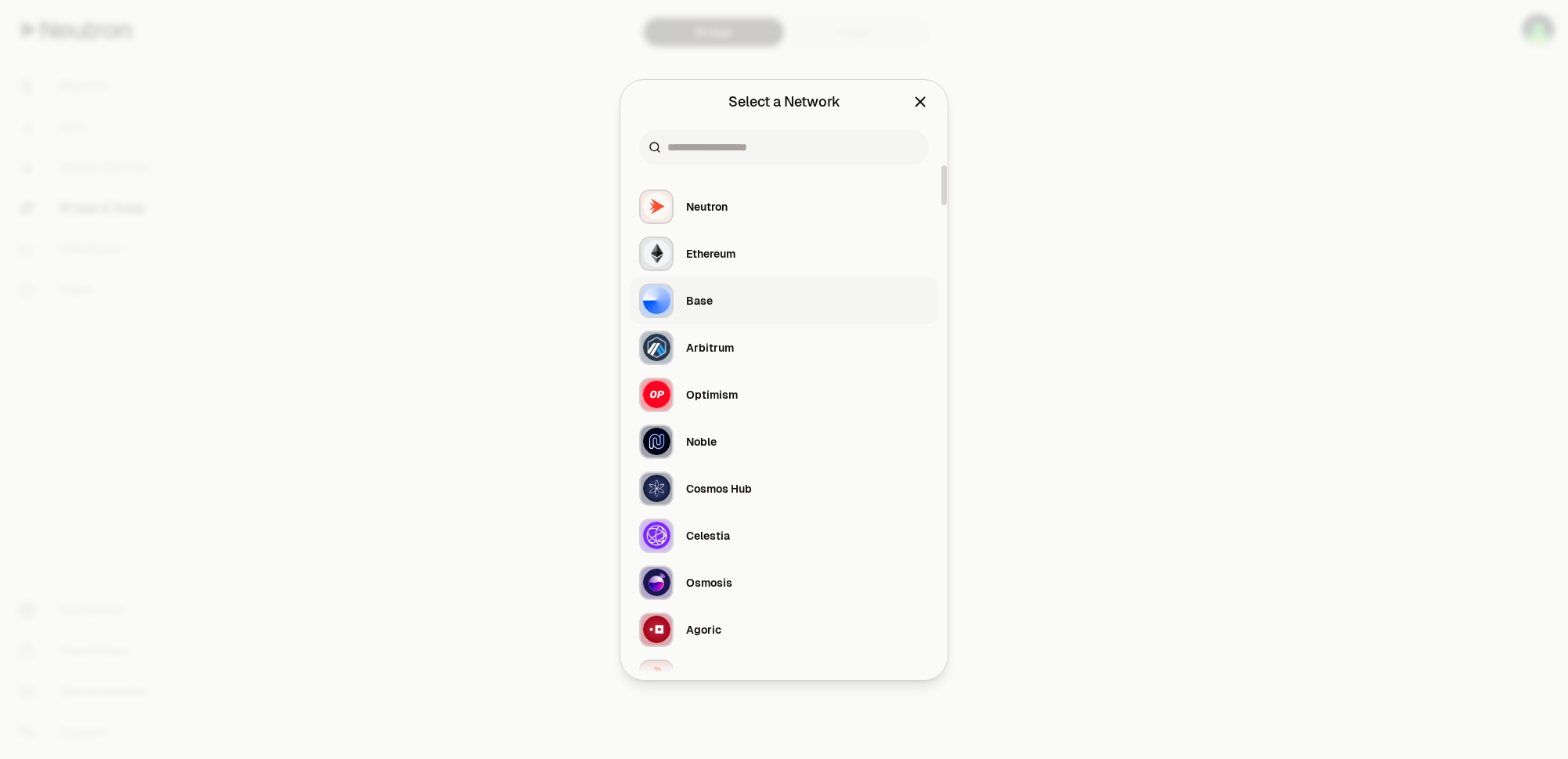
click at [688, 302] on div "Base" at bounding box center [699, 301] width 27 height 16
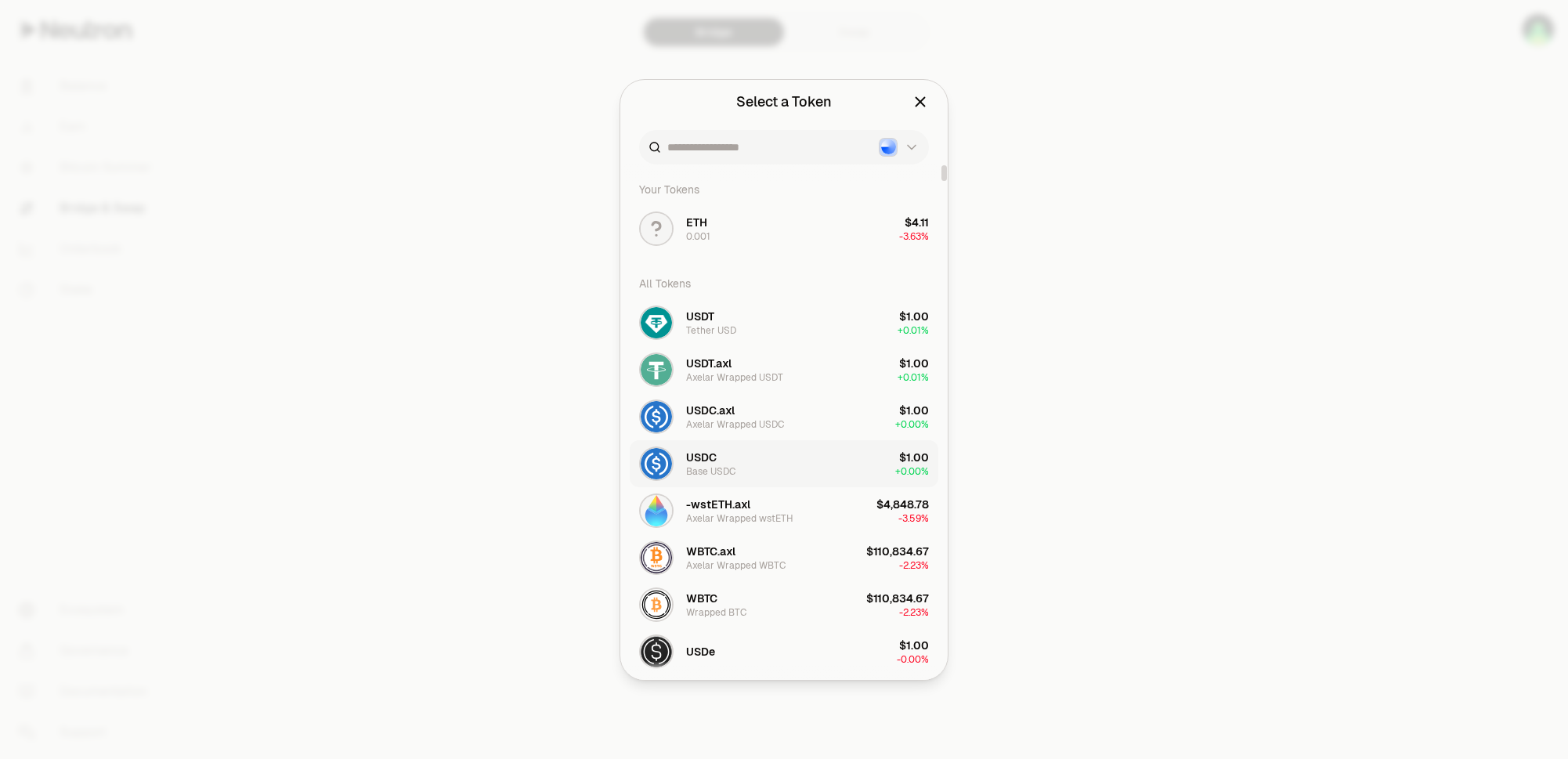
click at [697, 466] on div "Base USDC" at bounding box center [711, 471] width 50 height 13
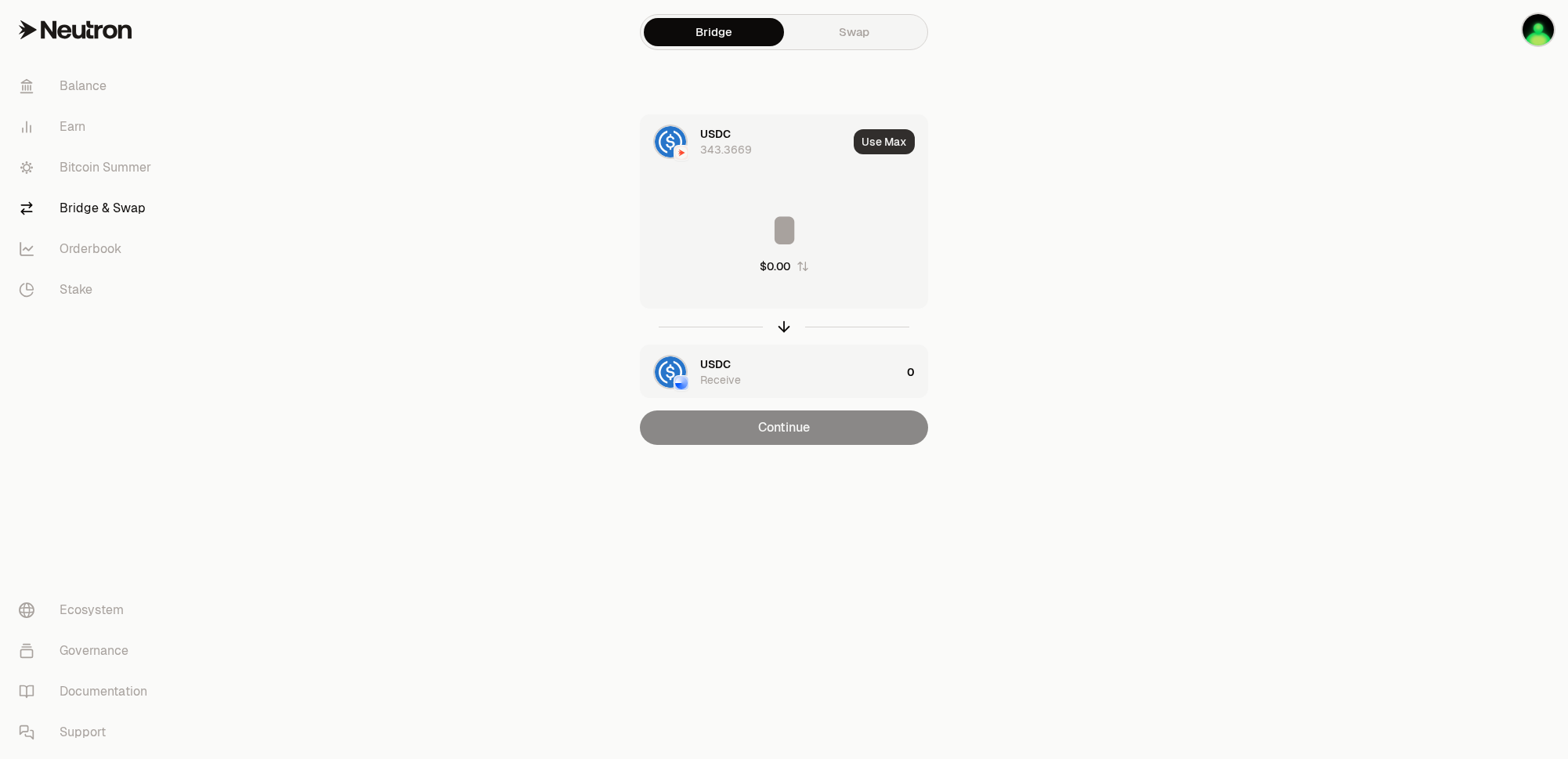
click at [891, 137] on button "Use Max" at bounding box center [884, 141] width 61 height 25
type input "**********"
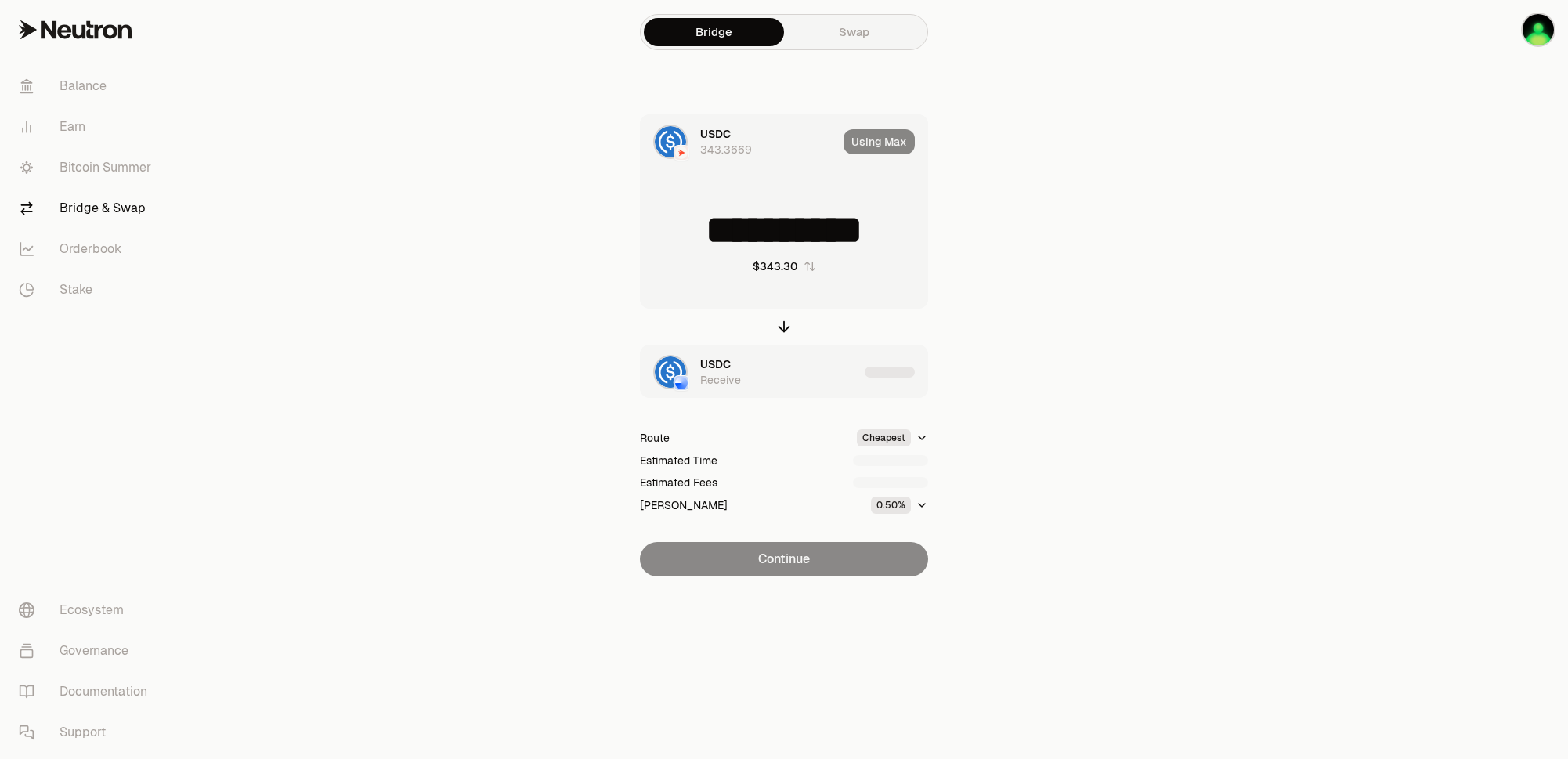
click at [700, 370] on span "USDC" at bounding box center [715, 365] width 31 height 16
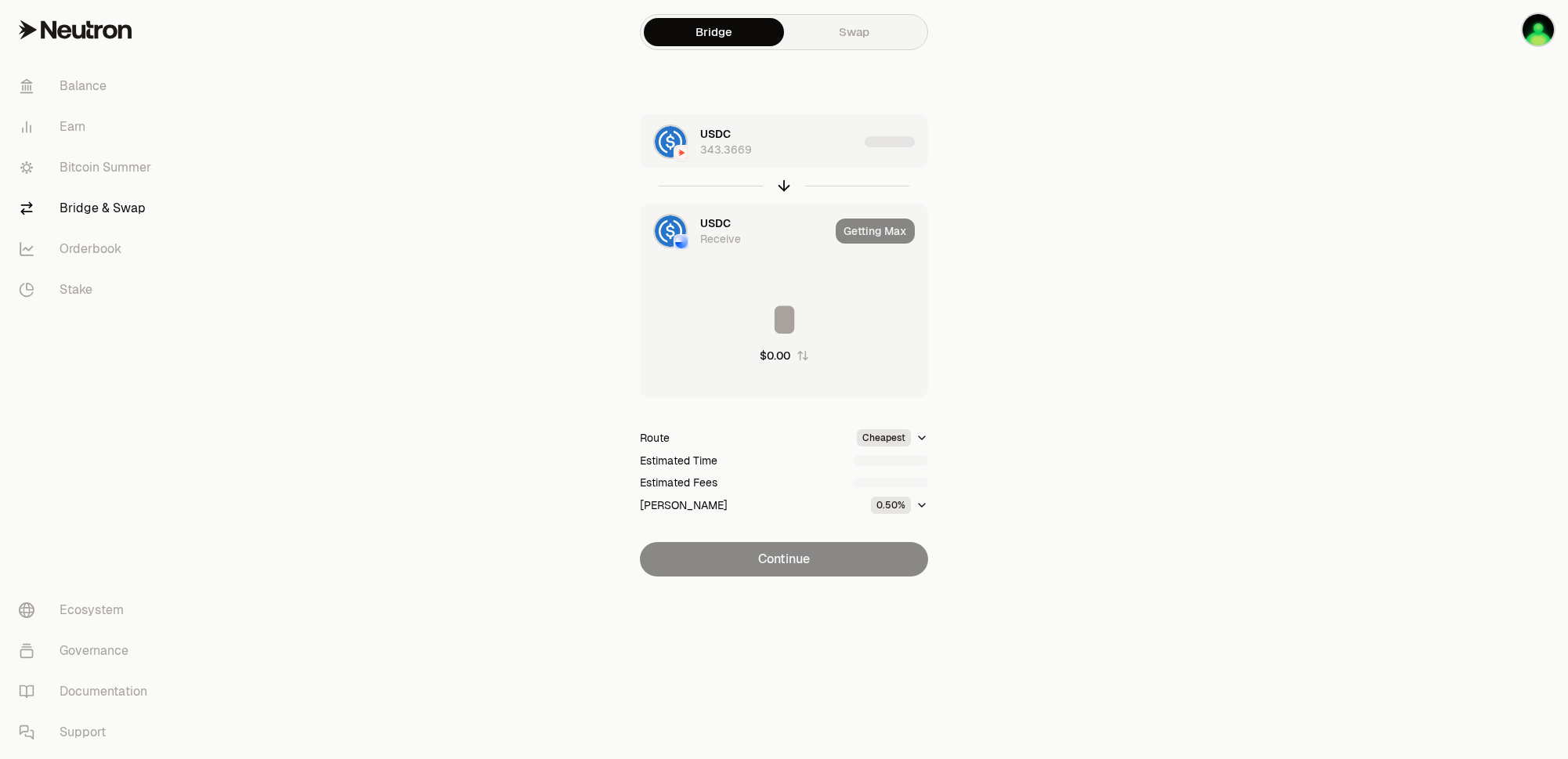
click at [1133, 274] on main "Bridge Swap USDC 343.3669 USDC Receive Getting Max $0.00 Route Cheapest Estimat…" at bounding box center [872, 319] width 1393 height 638
type input "**********"
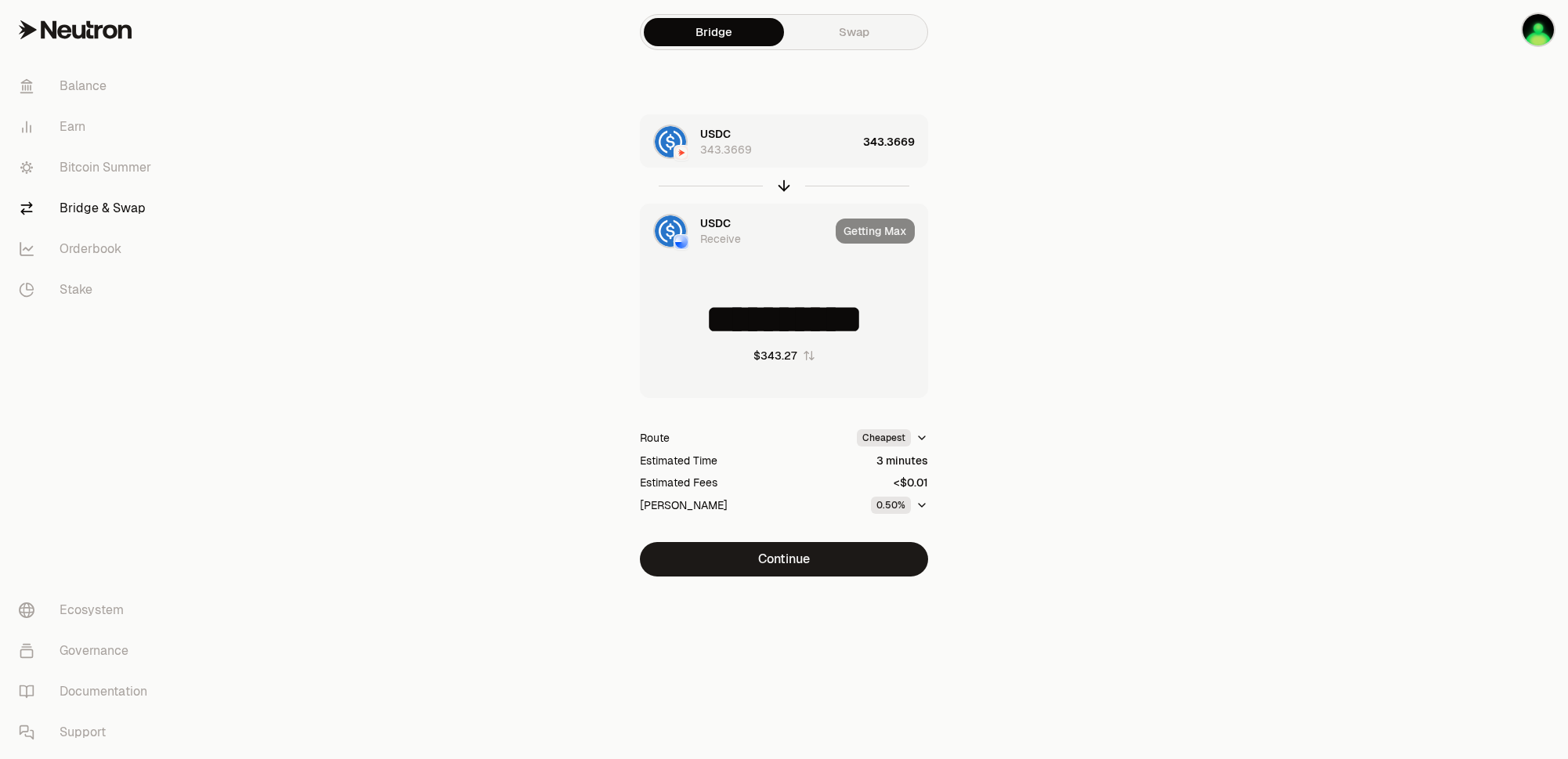
click at [686, 230] on div at bounding box center [670, 231] width 35 height 35
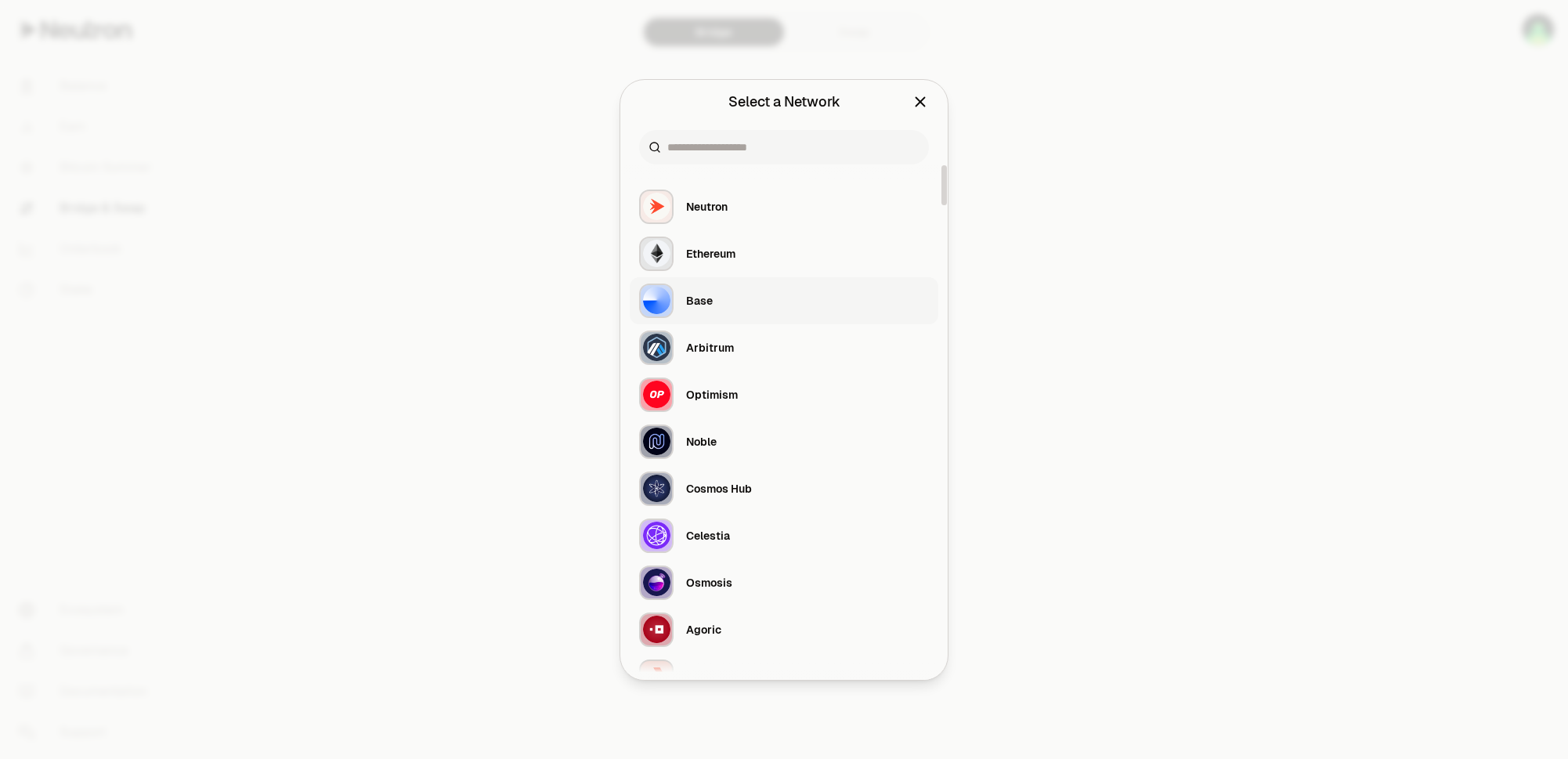
click at [722, 301] on button "Base" at bounding box center [784, 300] width 309 height 47
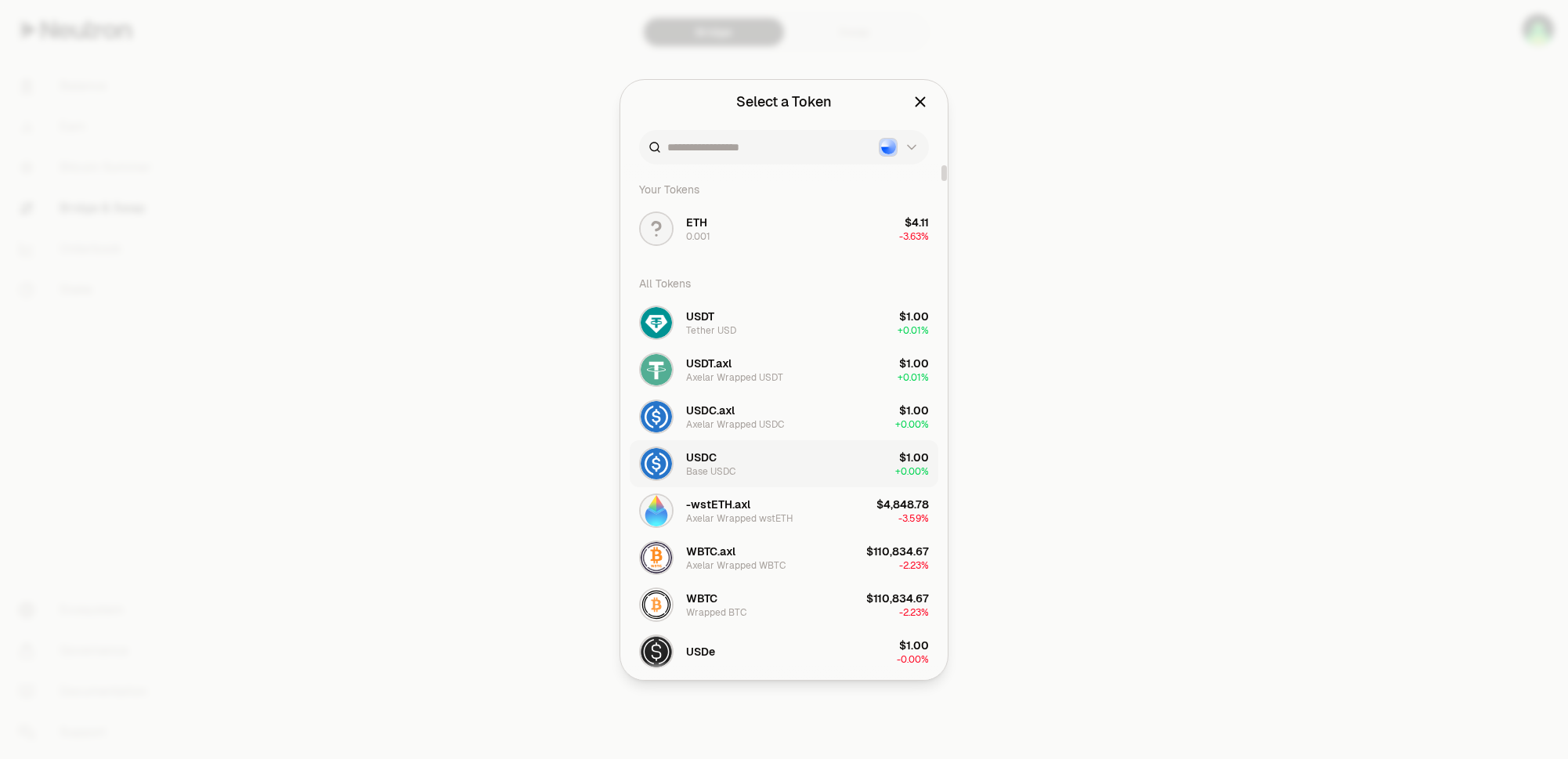
click at [727, 469] on div "Base USDC" at bounding box center [711, 471] width 50 height 13
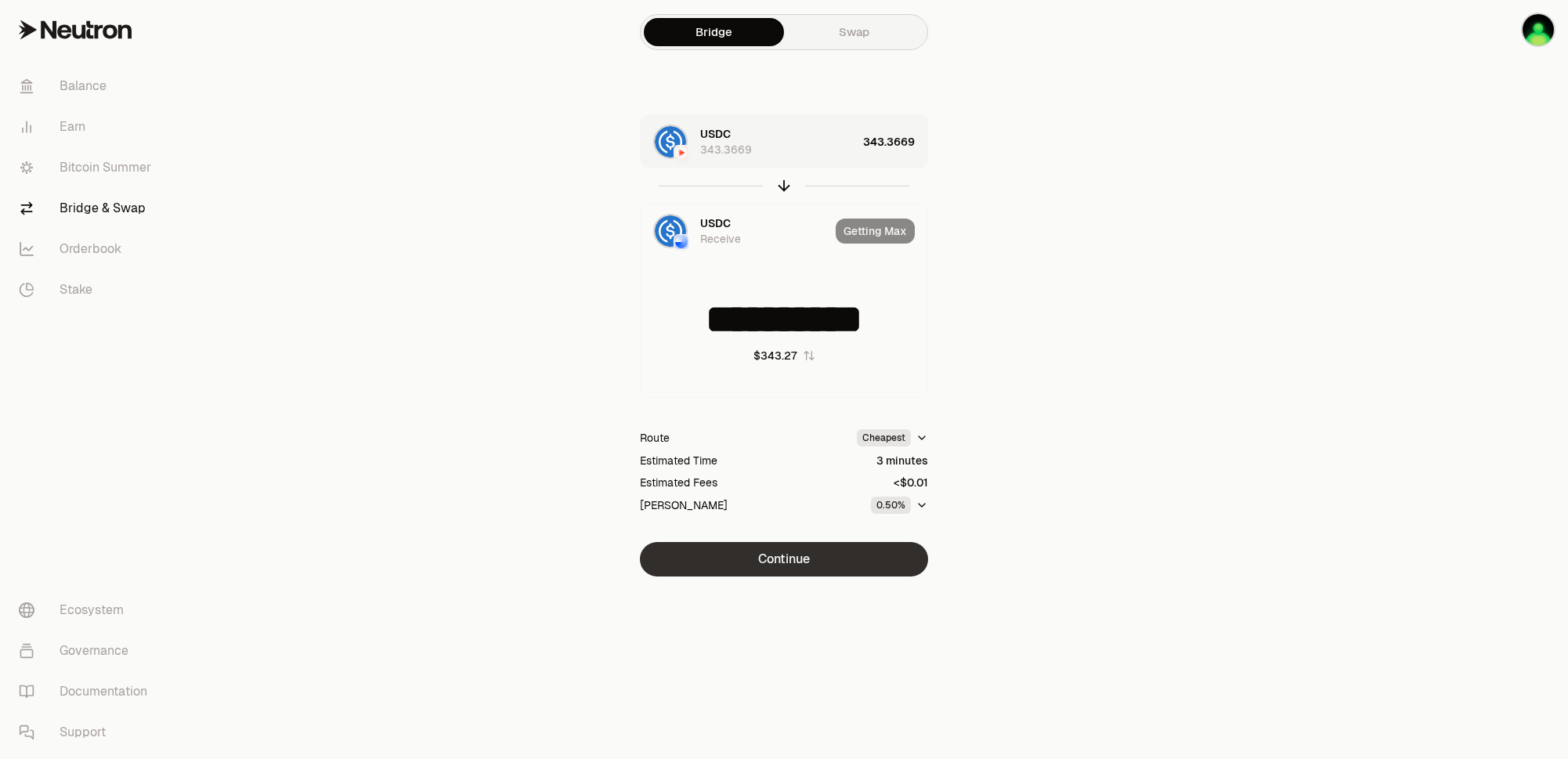
click at [869, 570] on button "Continue" at bounding box center [783, 559] width 288 height 35
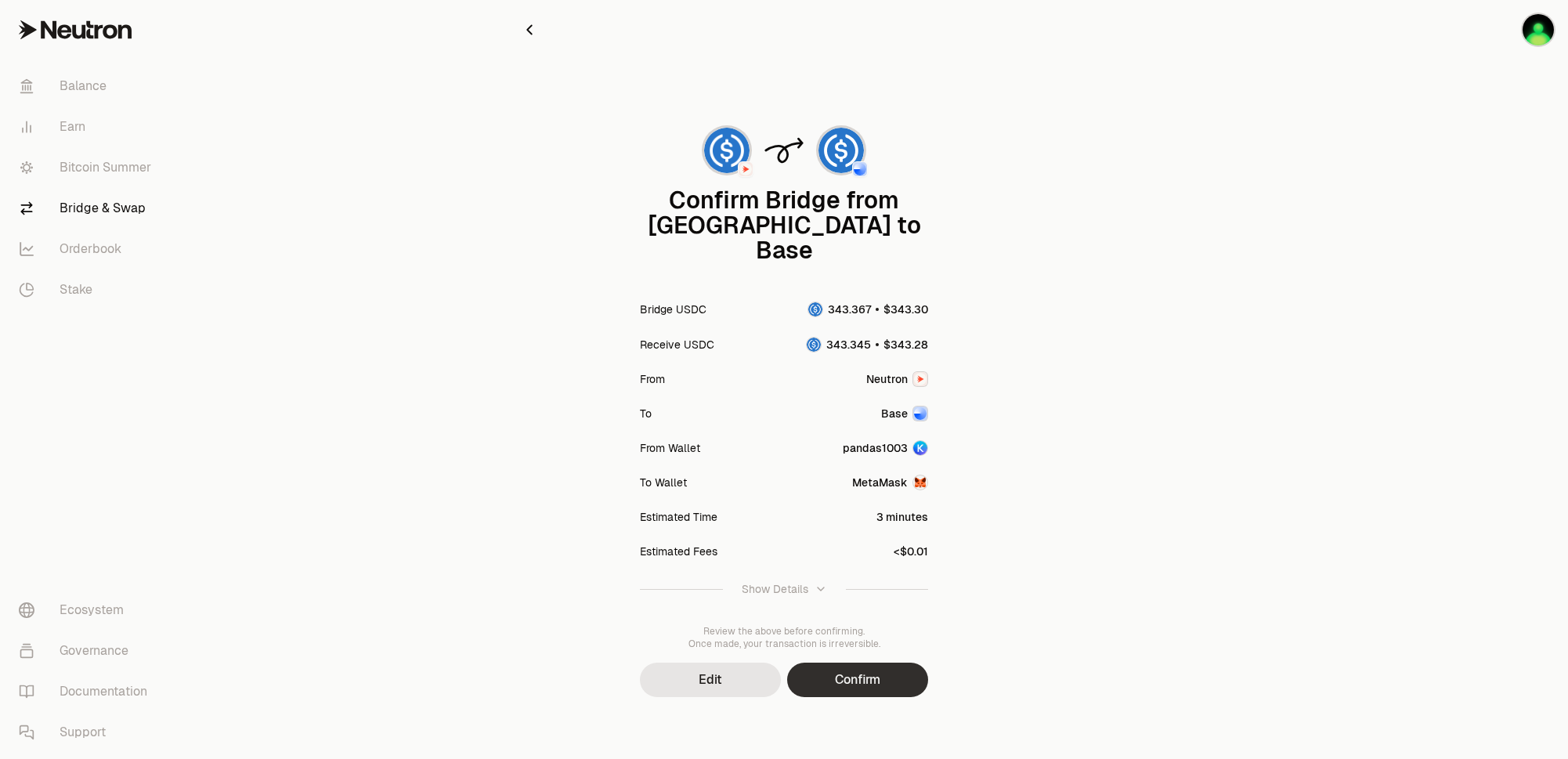
click at [869, 662] on button "Confirm" at bounding box center [858, 679] width 141 height 35
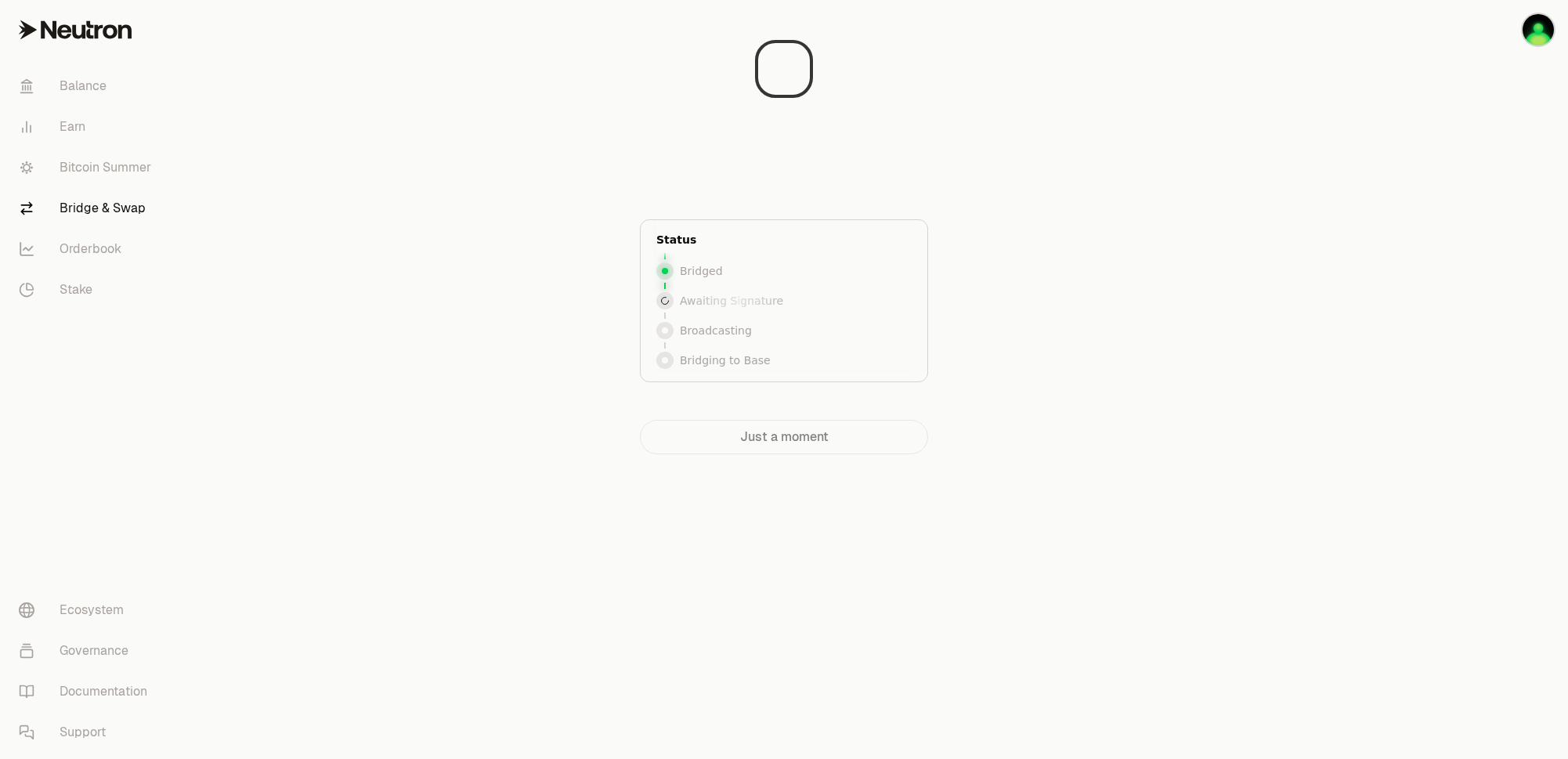
scroll to position [64, 0]
click at [111, 164] on link "Bitcoin Summer" at bounding box center [88, 167] width 163 height 41
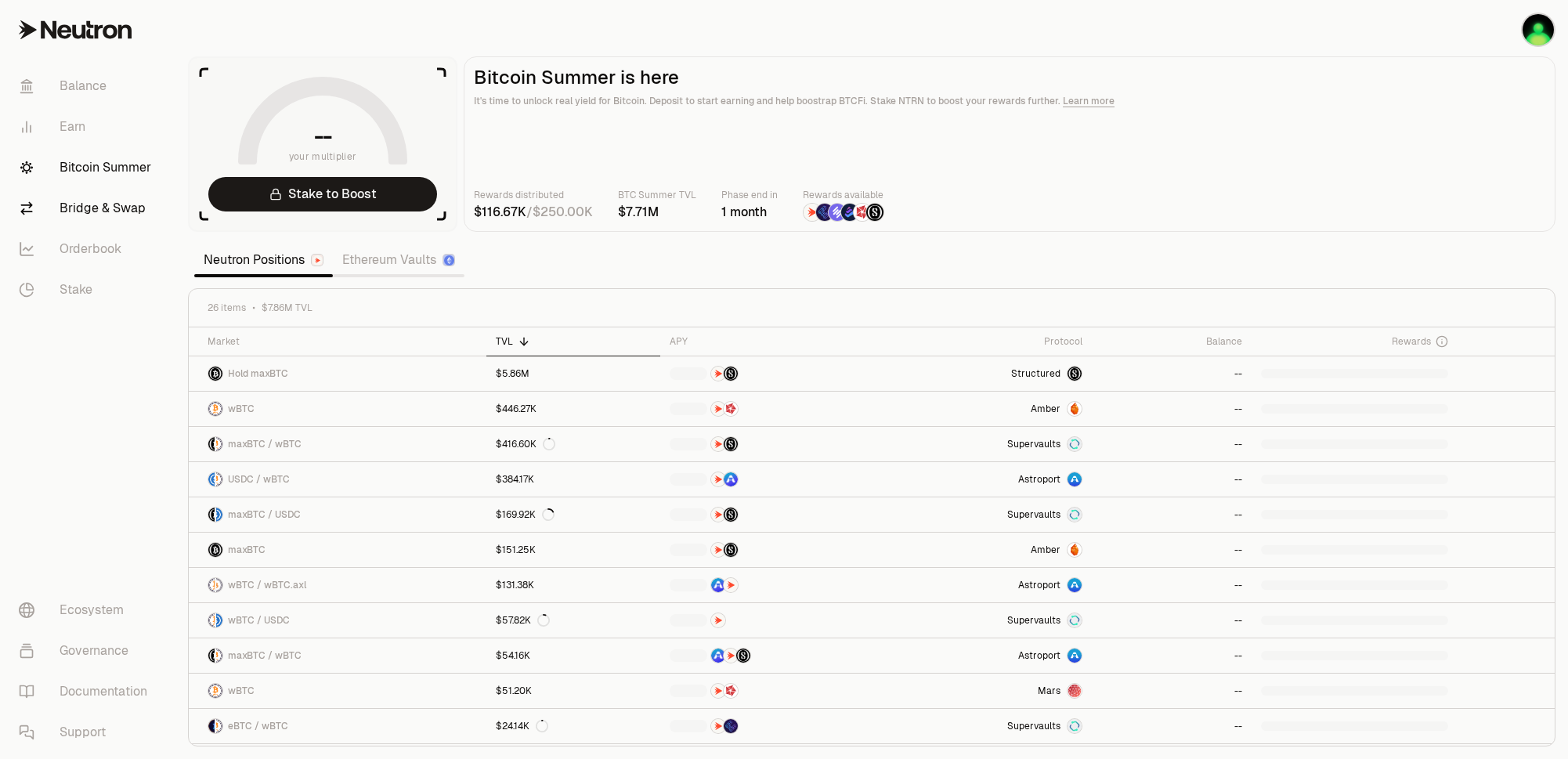
click at [94, 206] on link "Bridge & Swap" at bounding box center [88, 208] width 163 height 41
